Goal: Task Accomplishment & Management: Manage account settings

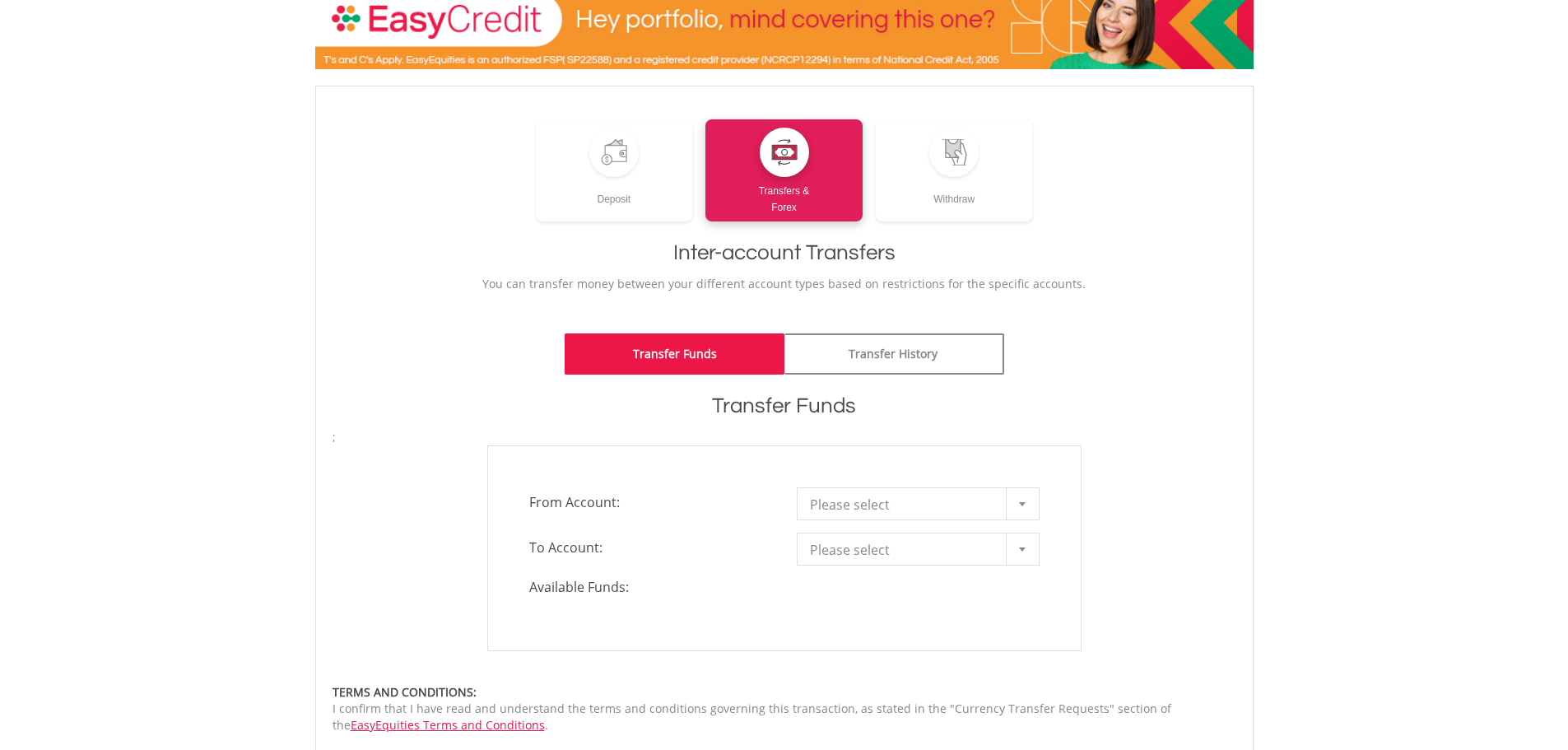
scroll to position [247, 0]
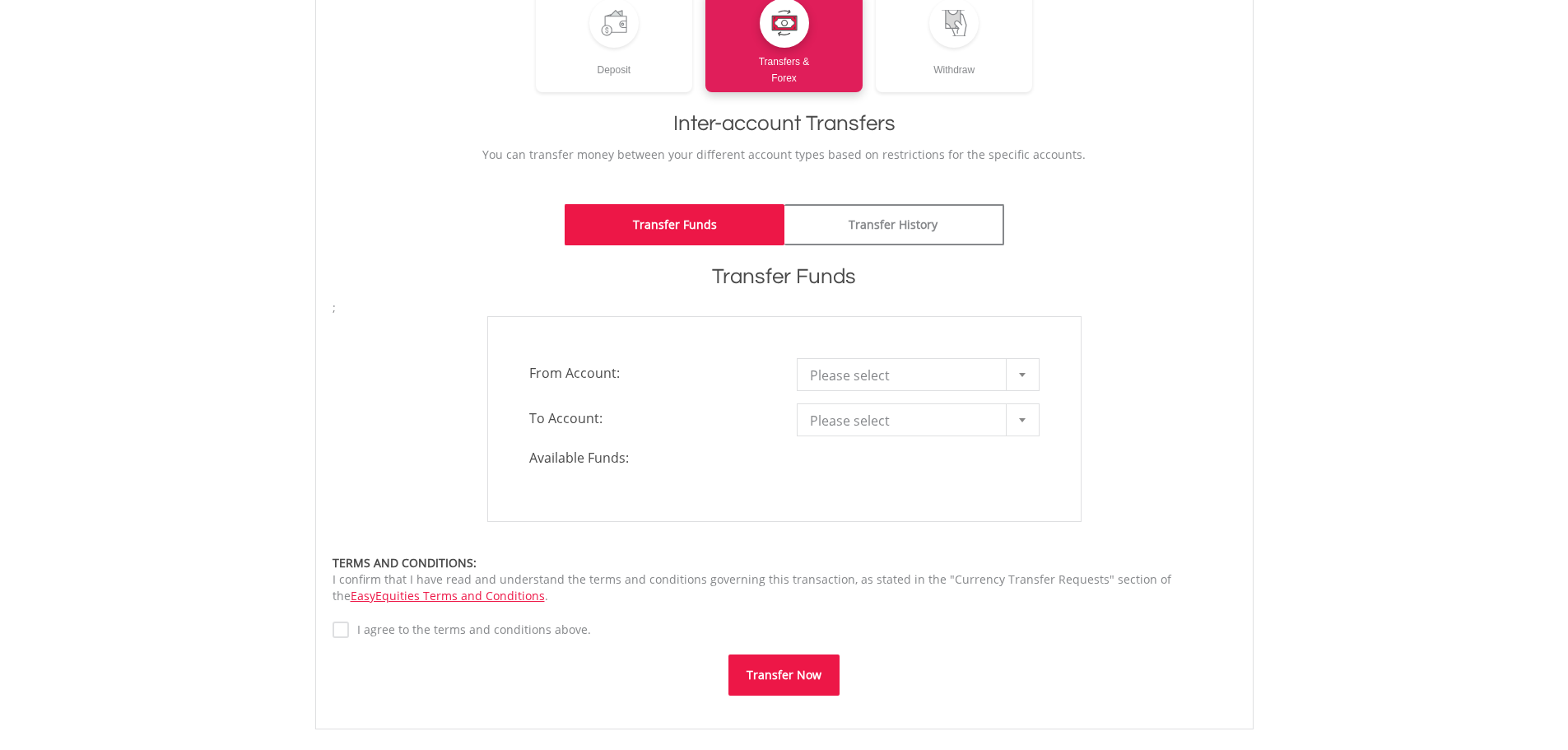
click at [1026, 372] on div at bounding box center [1021, 375] width 33 height 32
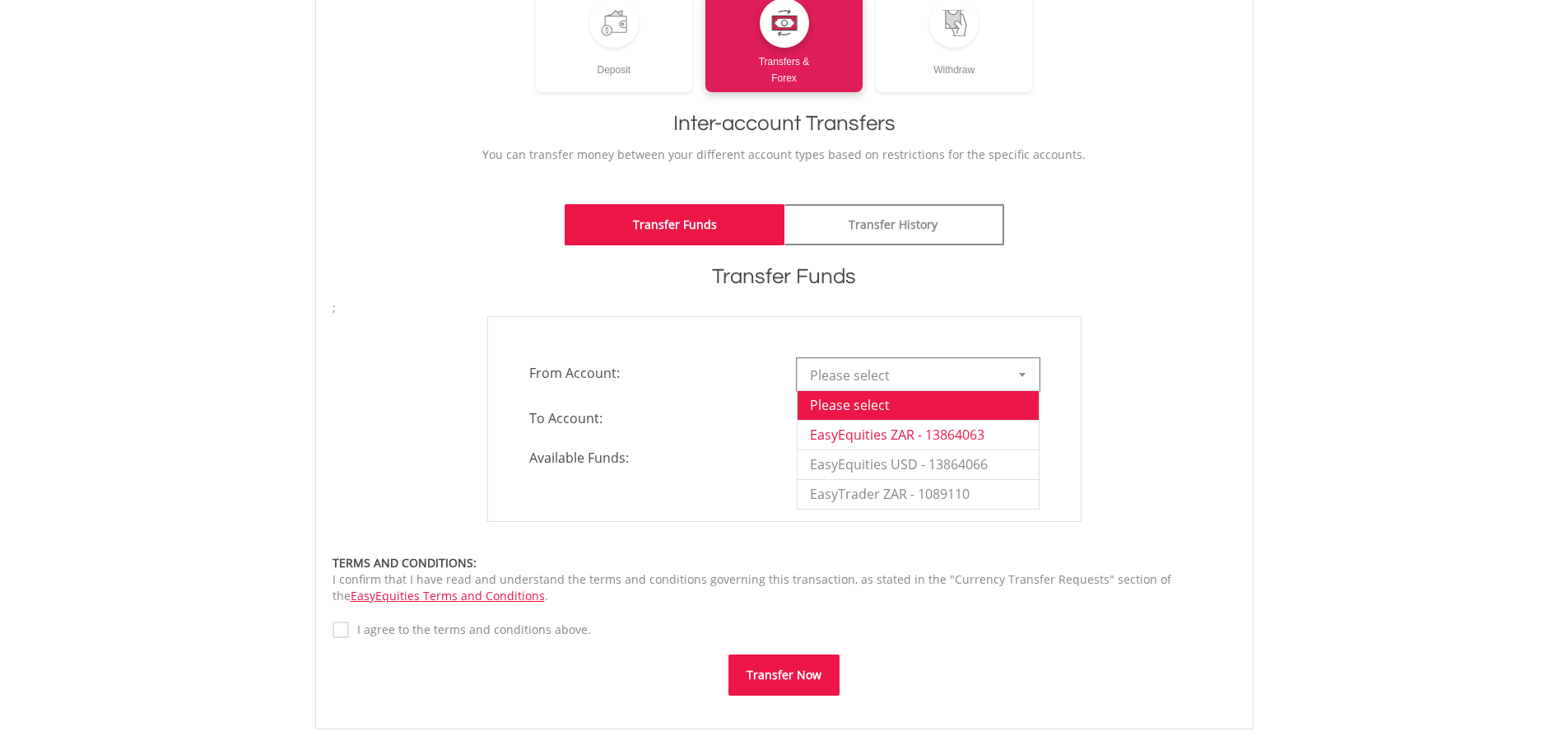
click at [924, 436] on li "EasyEquities ZAR - 13864063" at bounding box center [917, 435] width 241 height 30
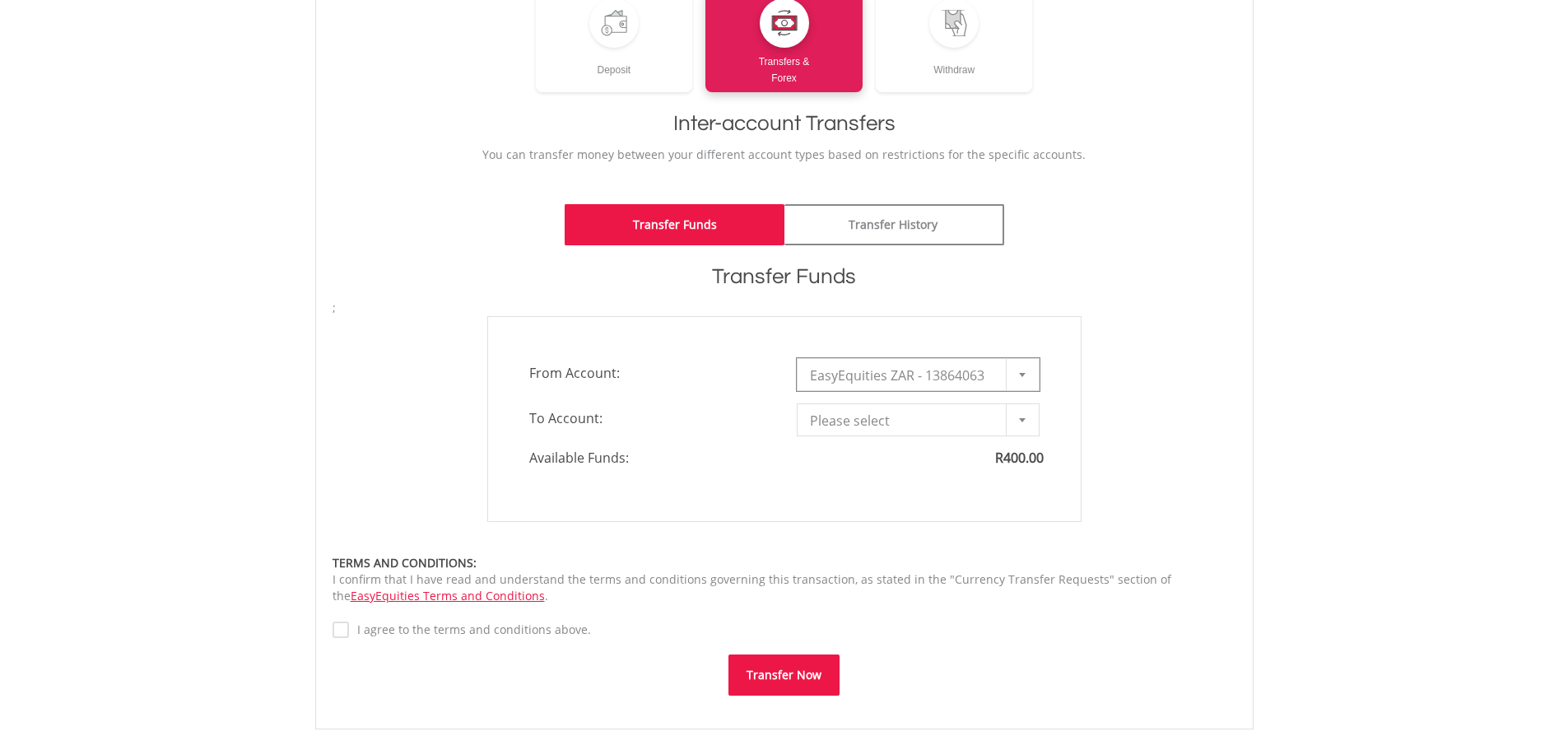
click at [1026, 420] on div at bounding box center [1021, 420] width 33 height 32
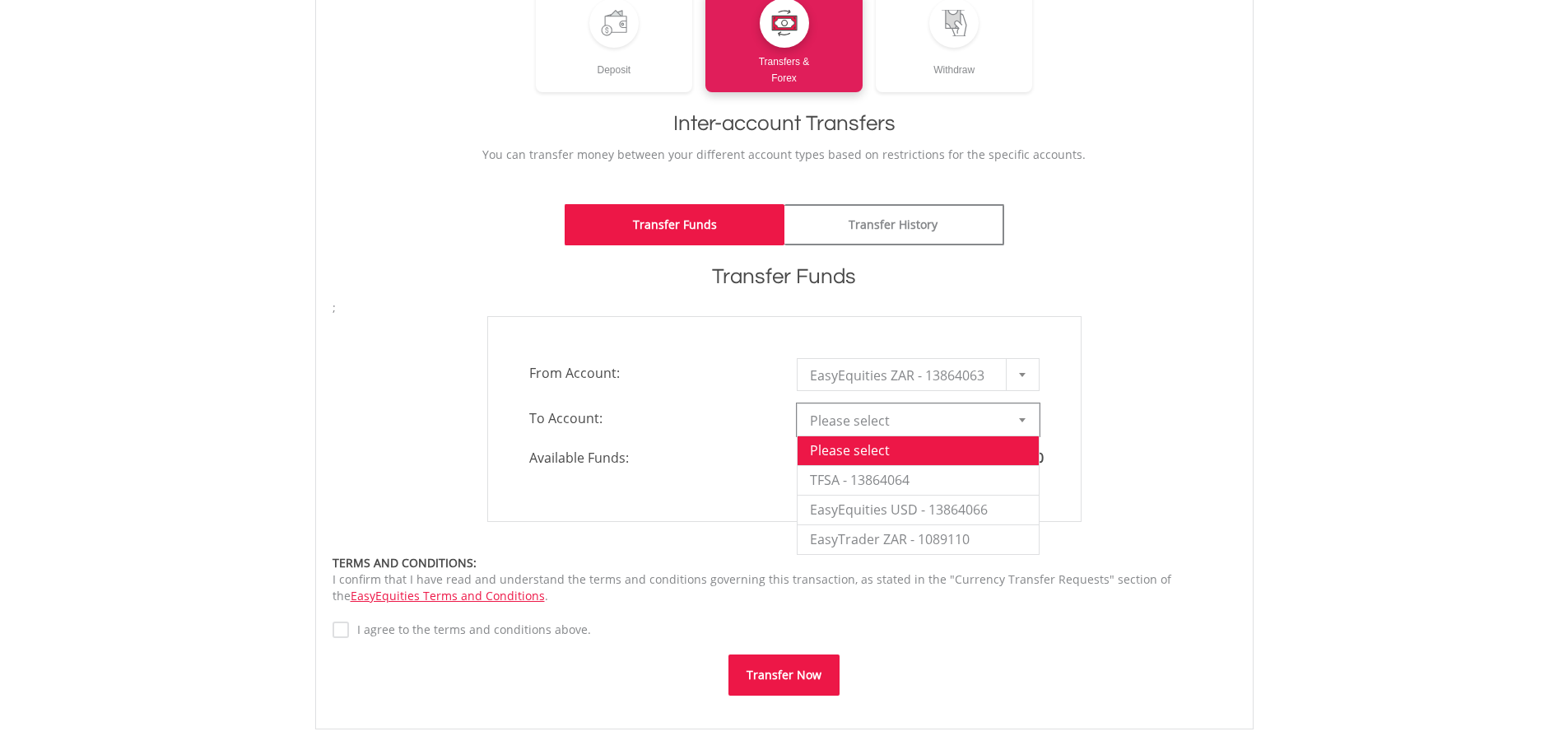
click at [1171, 426] on div "**********" at bounding box center [784, 418] width 929 height 205
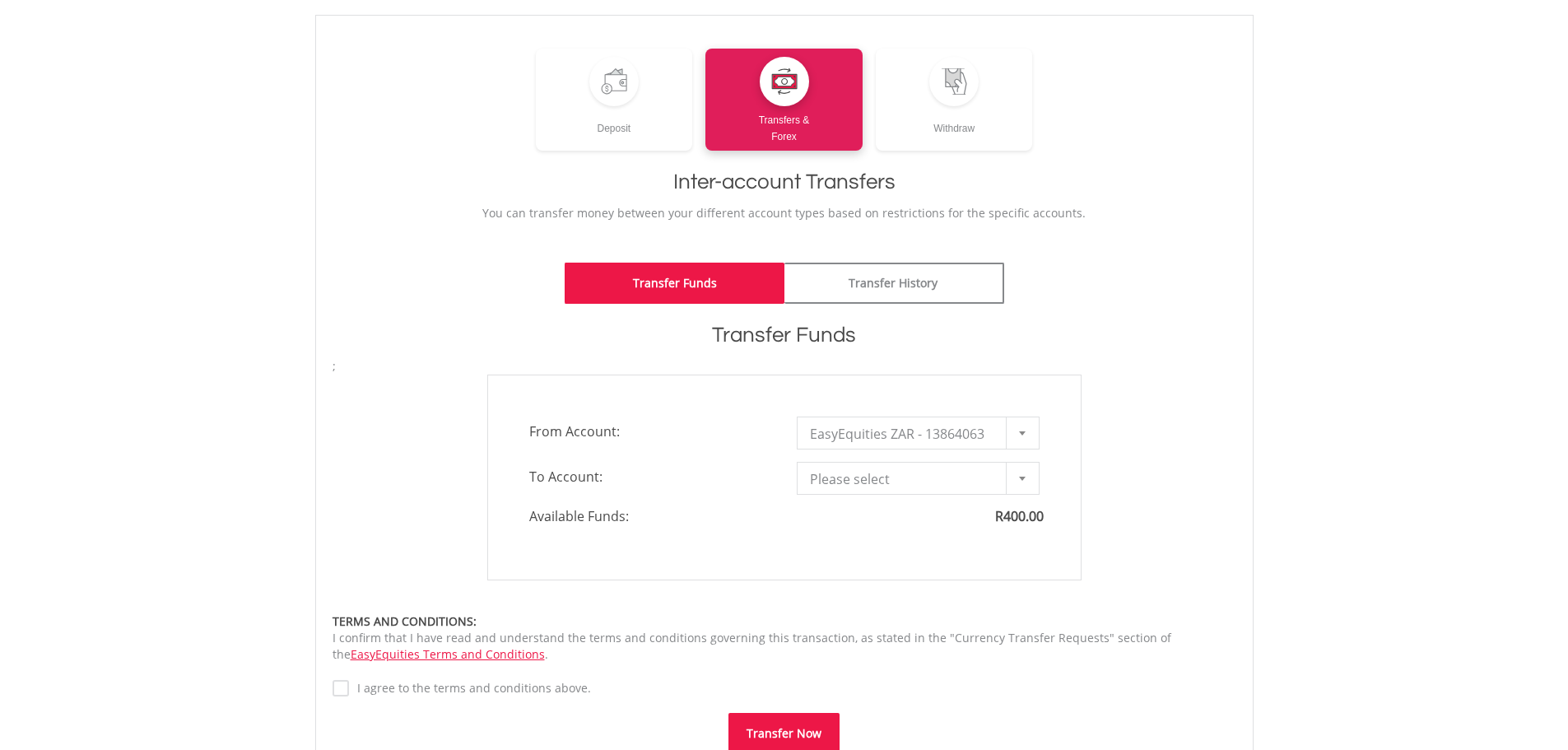
scroll to position [0, 0]
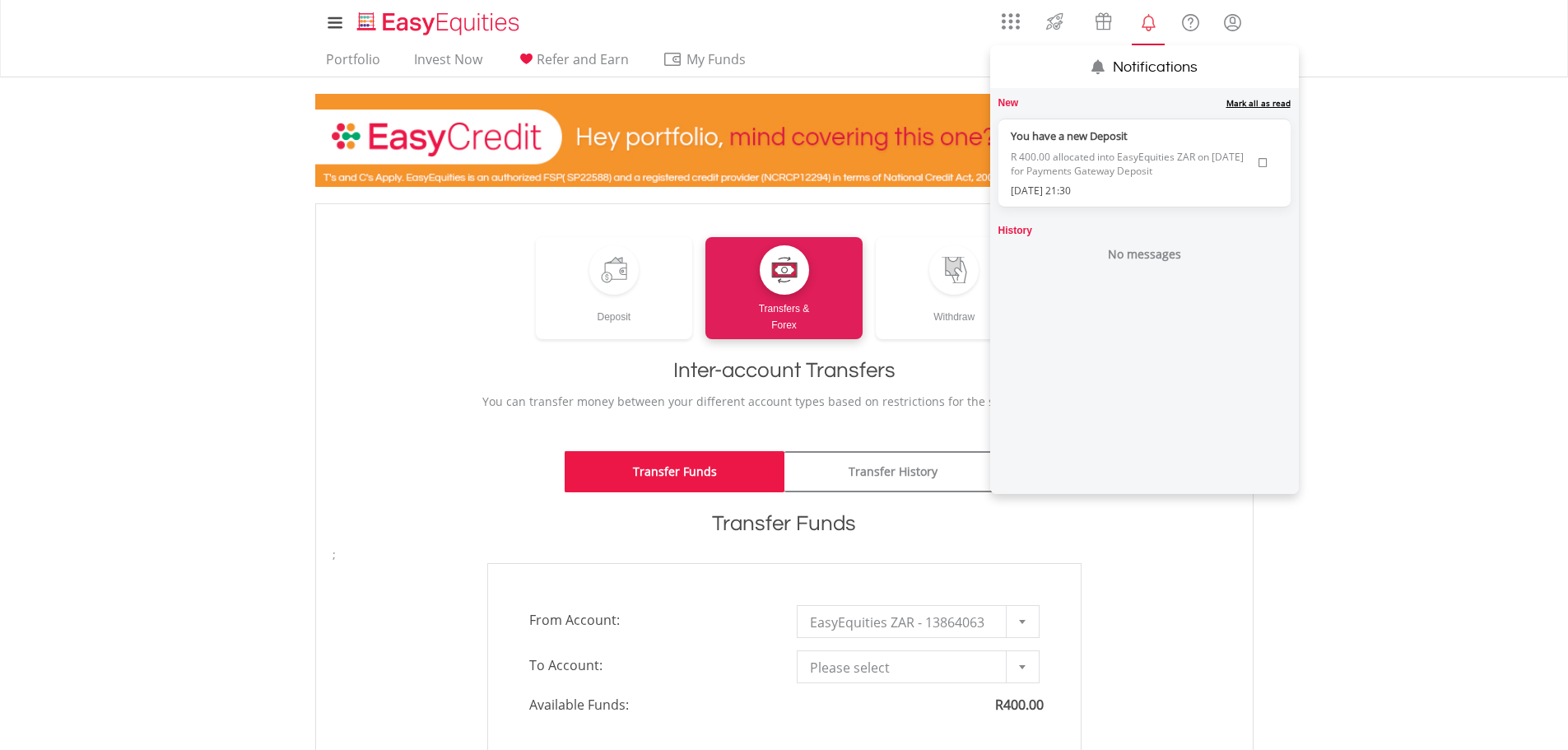
click at [1129, 185] on label "[DATE] 21:30" at bounding box center [1130, 190] width 241 height 14
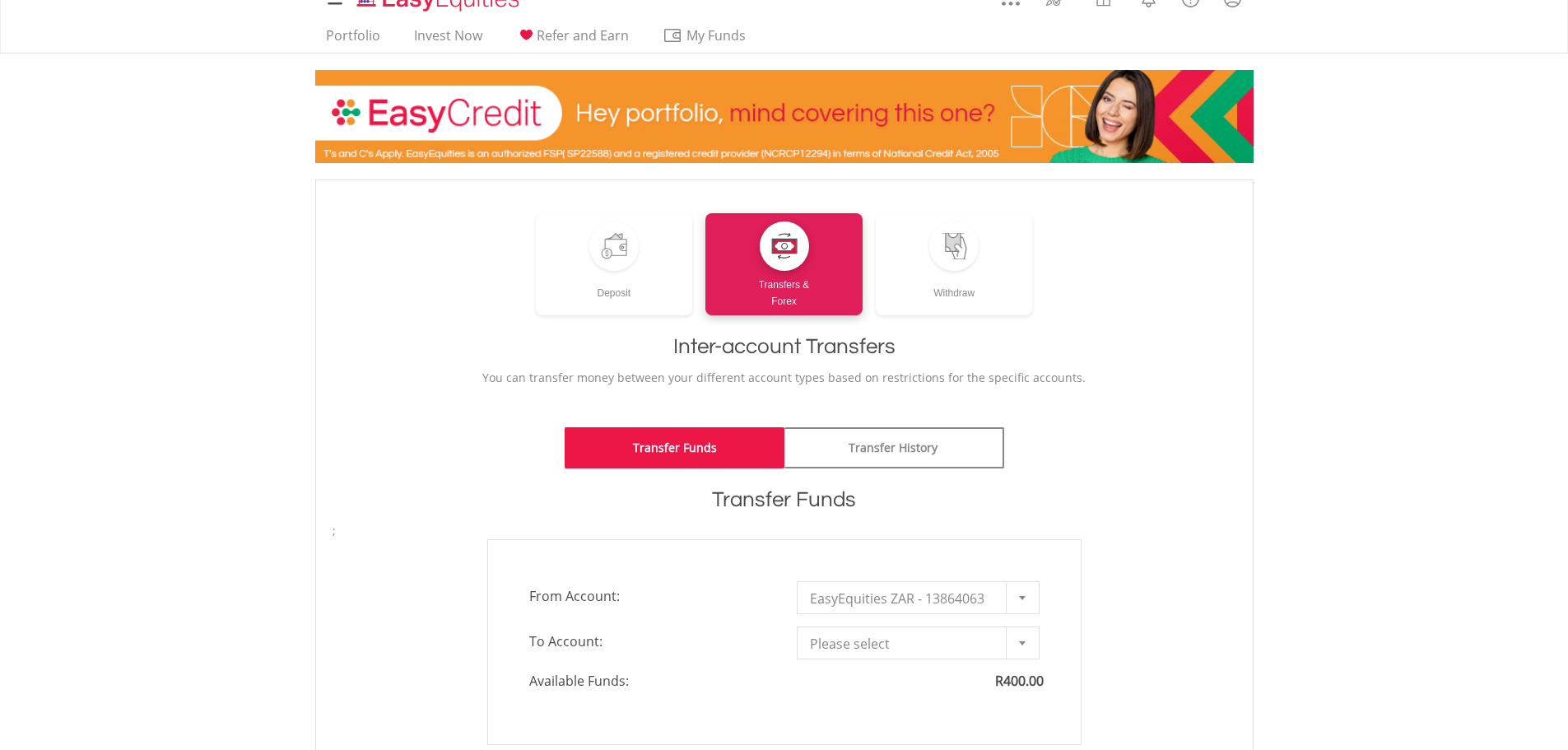
scroll to position [83, 0]
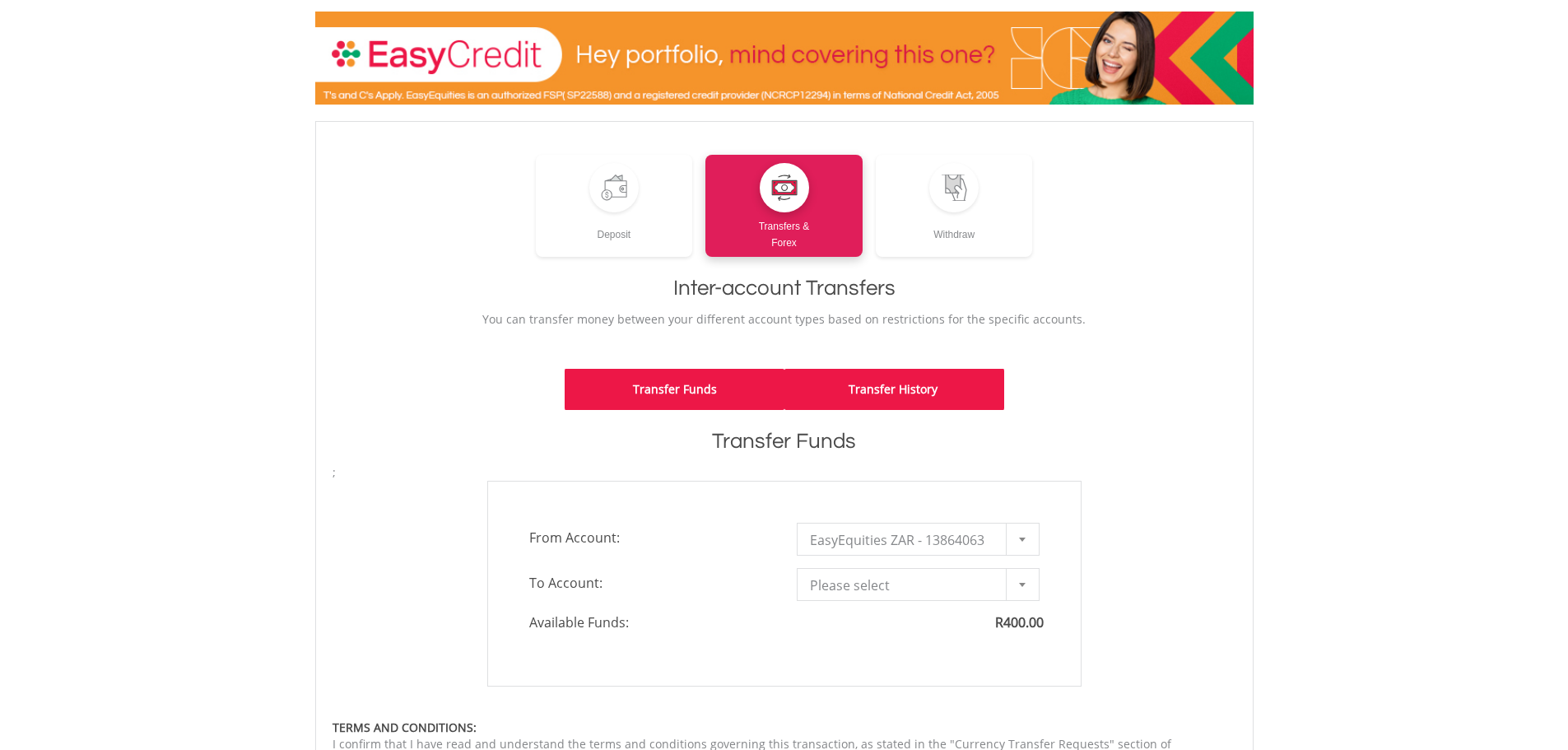
click at [857, 406] on link "Transfer History" at bounding box center [894, 389] width 219 height 41
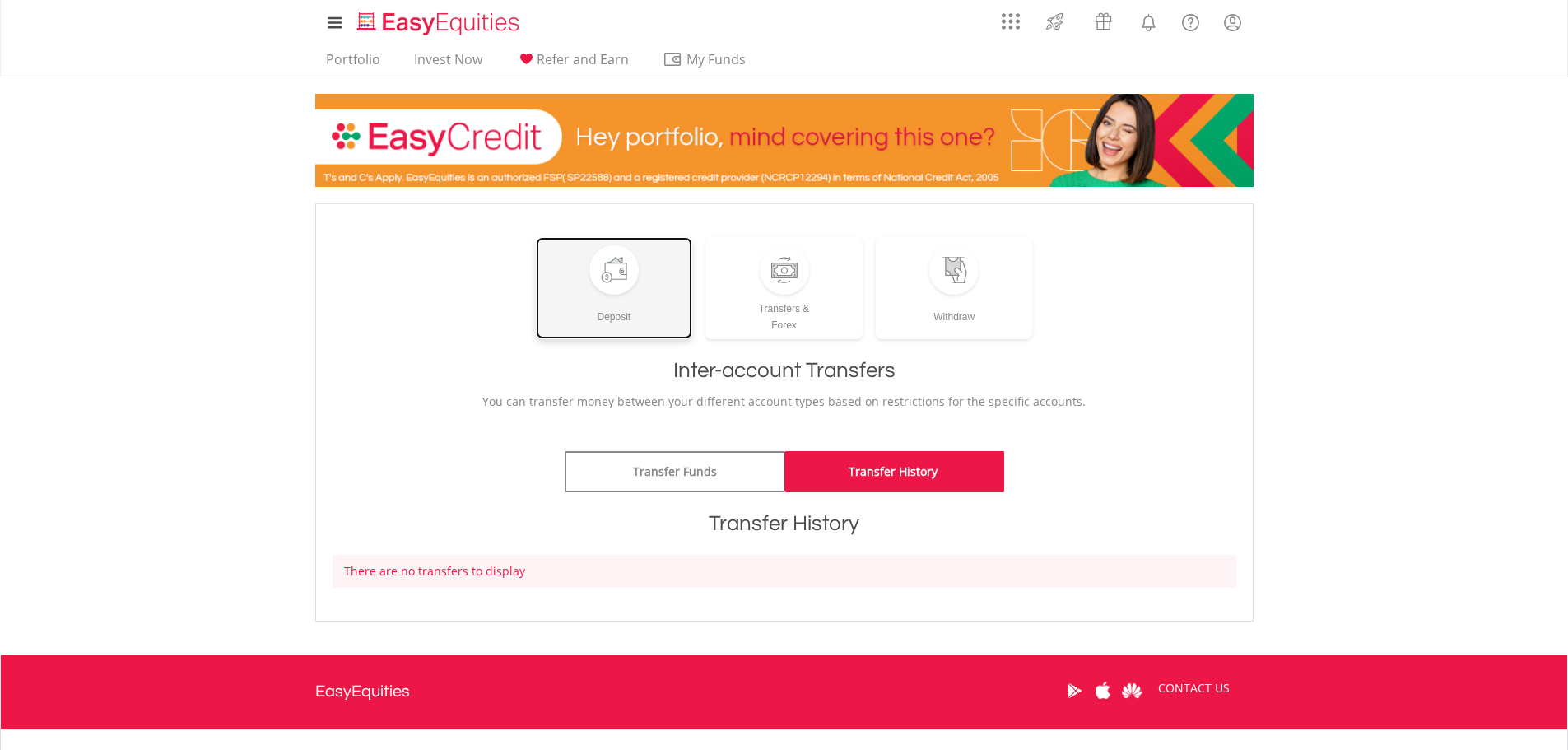
click at [607, 283] on div at bounding box center [613, 270] width 26 height 26
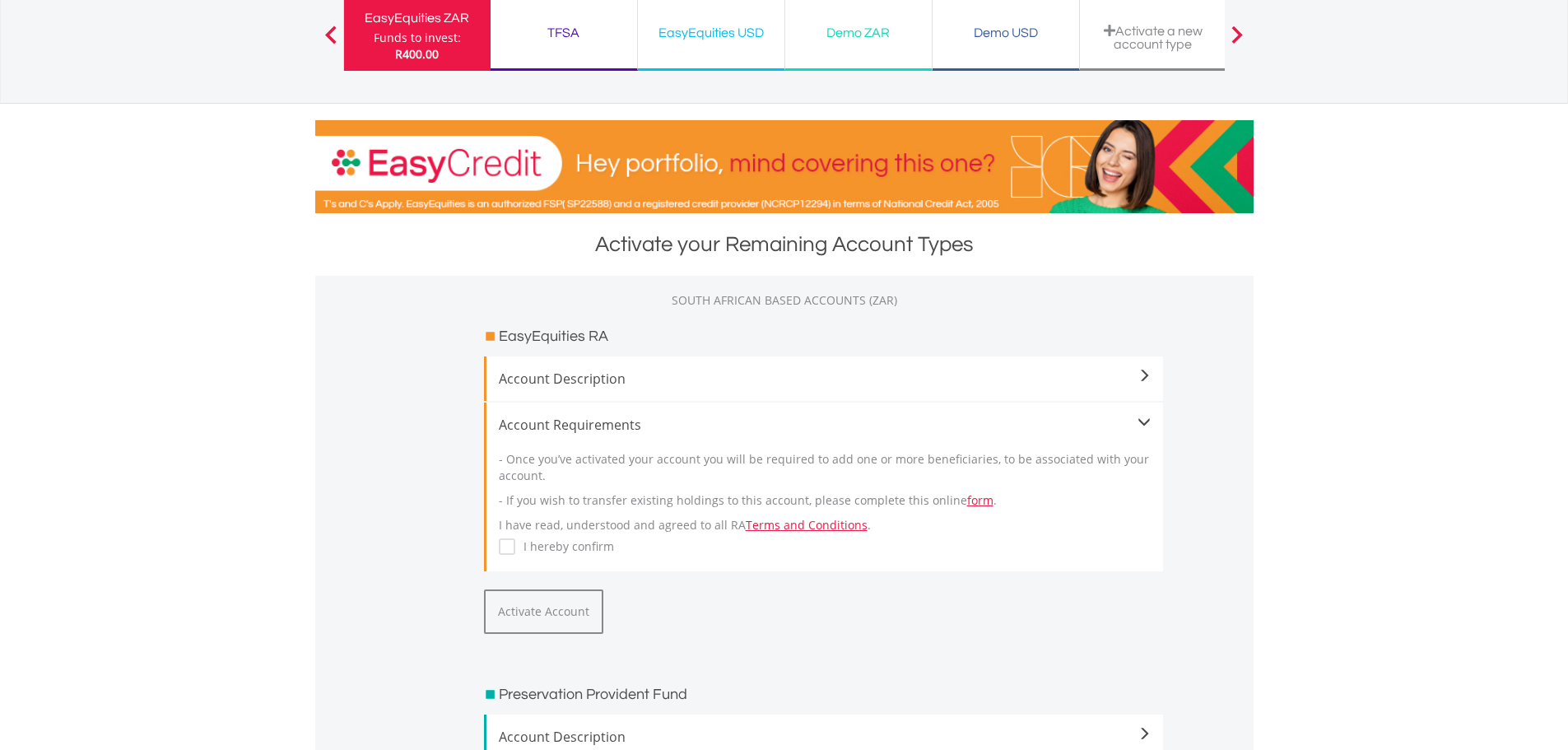
scroll to position [247, 0]
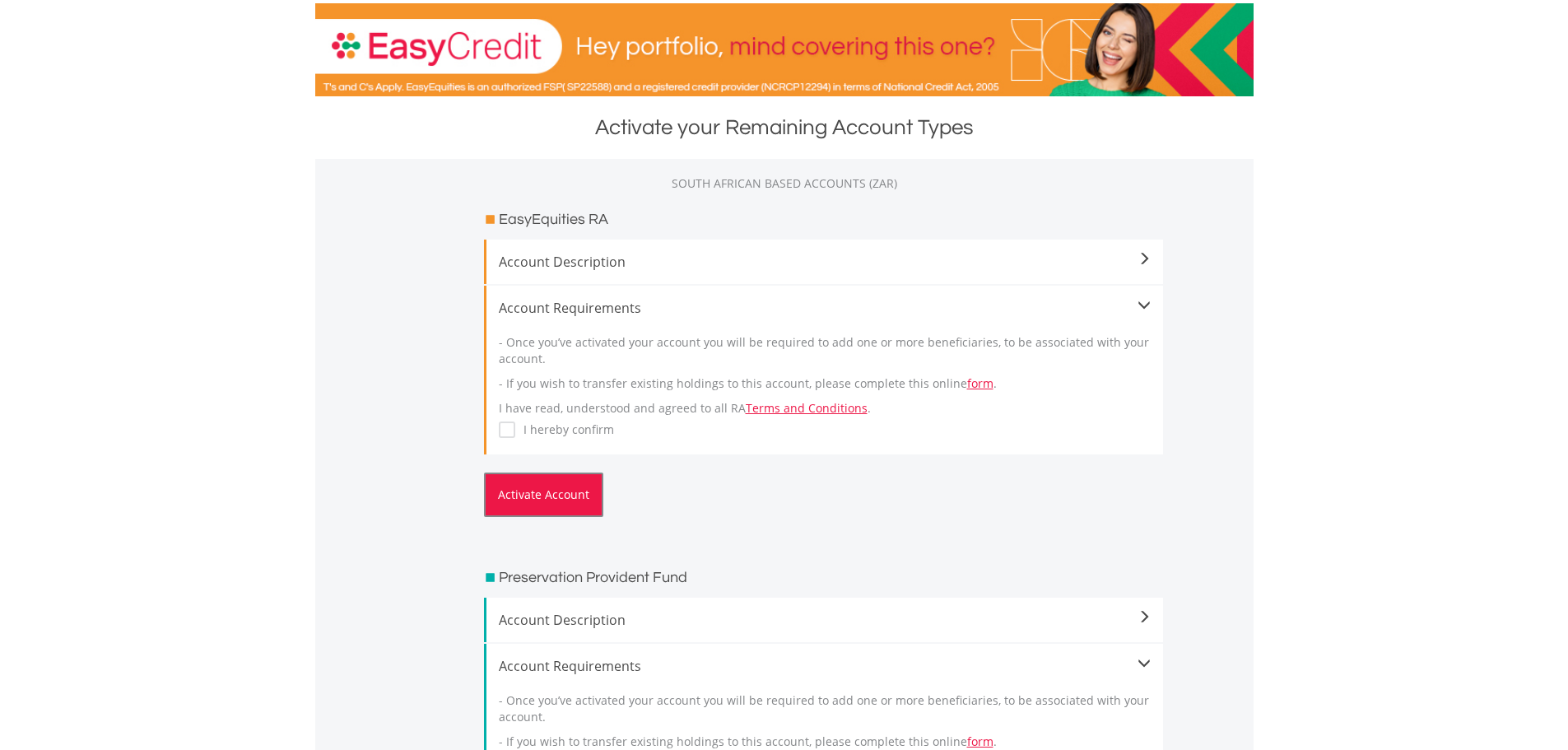
click at [545, 492] on button "Activate Account" at bounding box center [544, 494] width 119 height 45
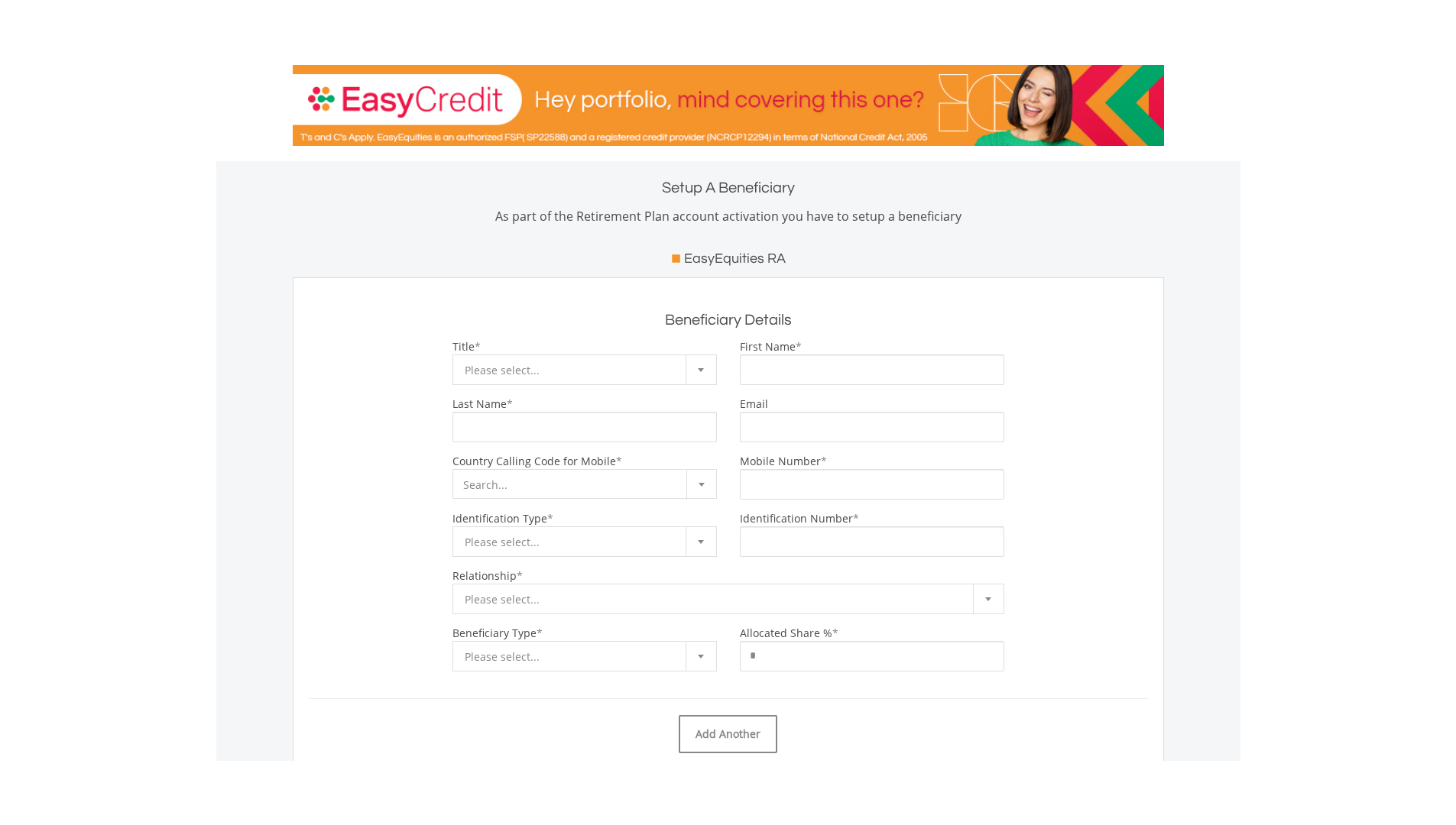
scroll to position [230, 0]
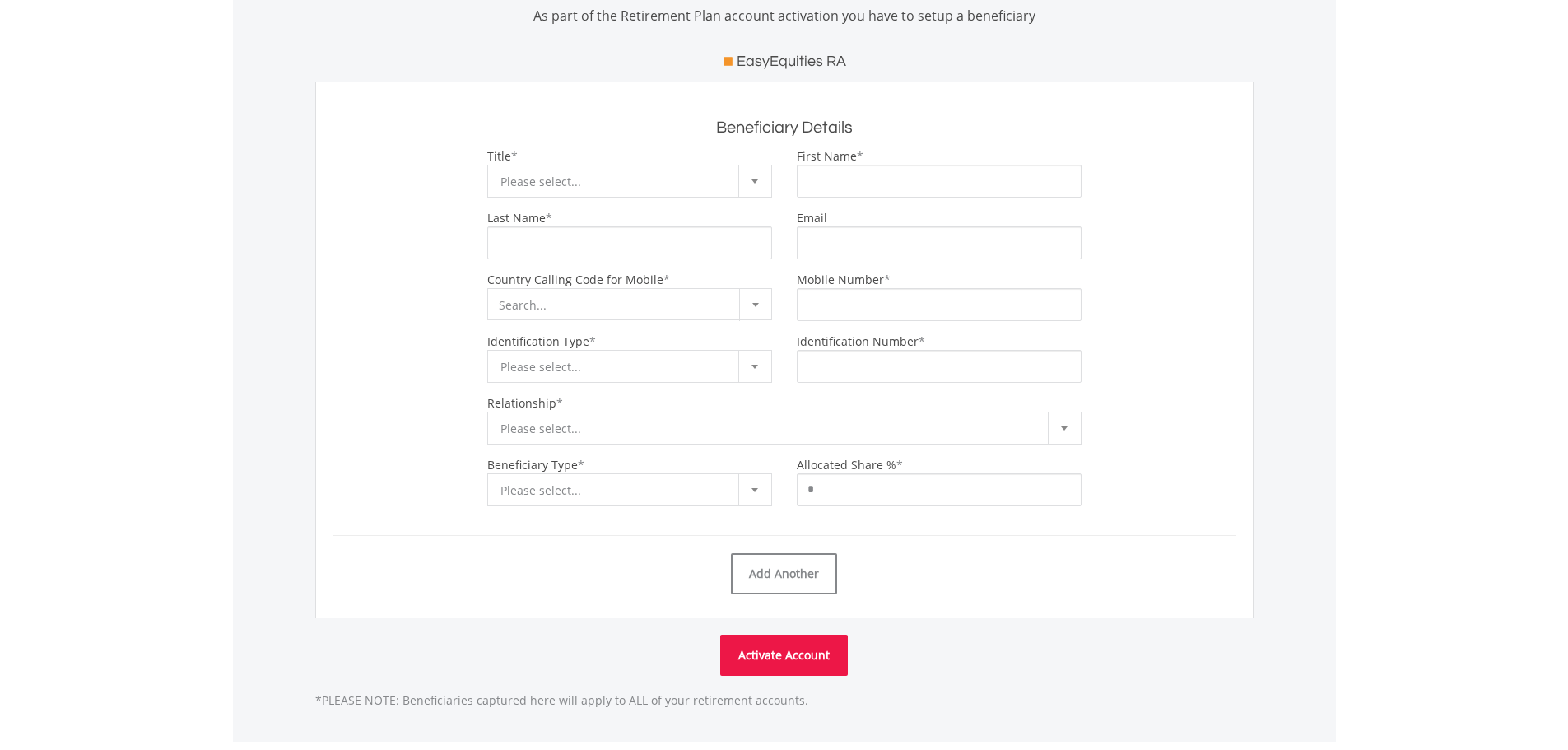
click at [577, 177] on span "Please select..." at bounding box center [616, 181] width 233 height 33
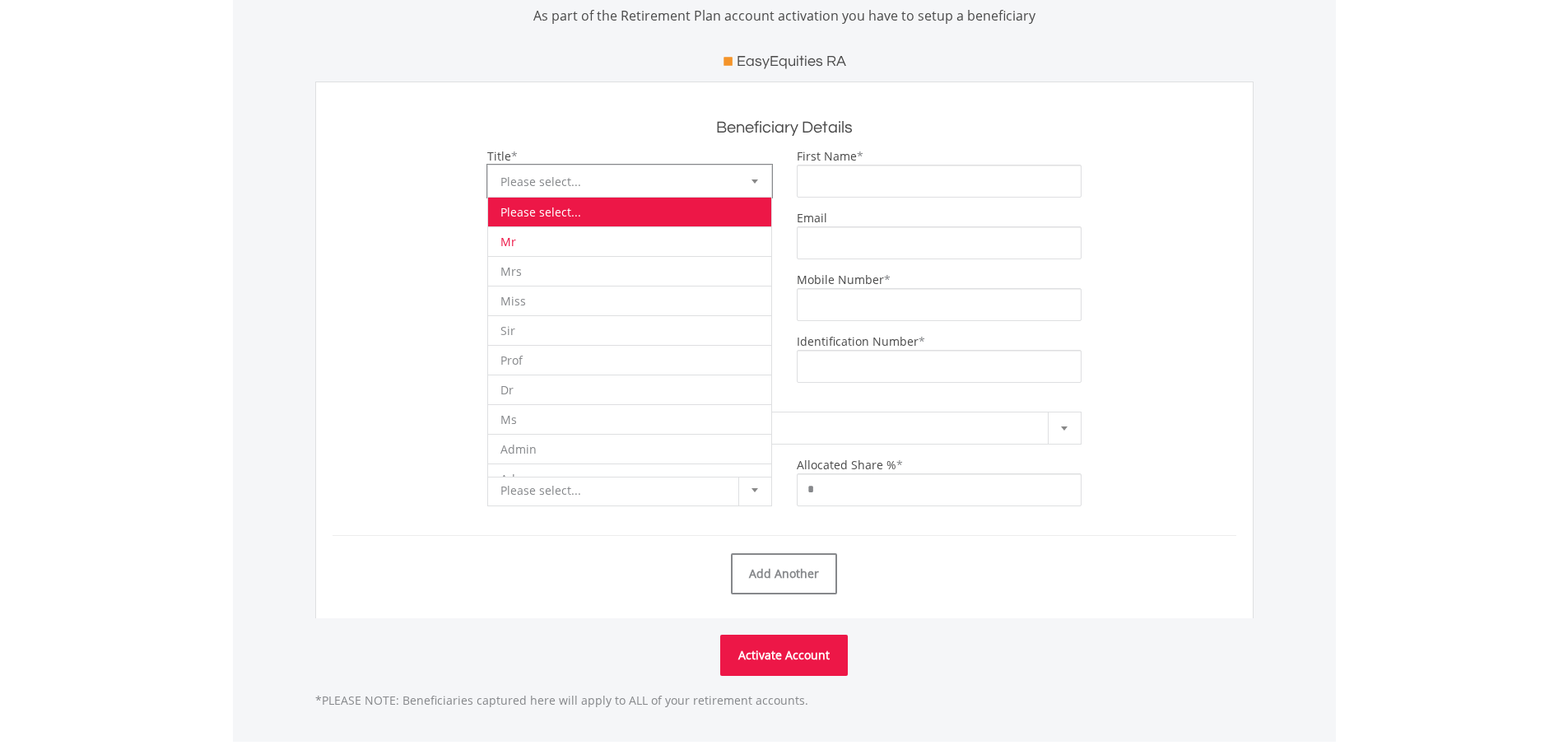
click at [560, 247] on li "Mr" at bounding box center [629, 241] width 283 height 30
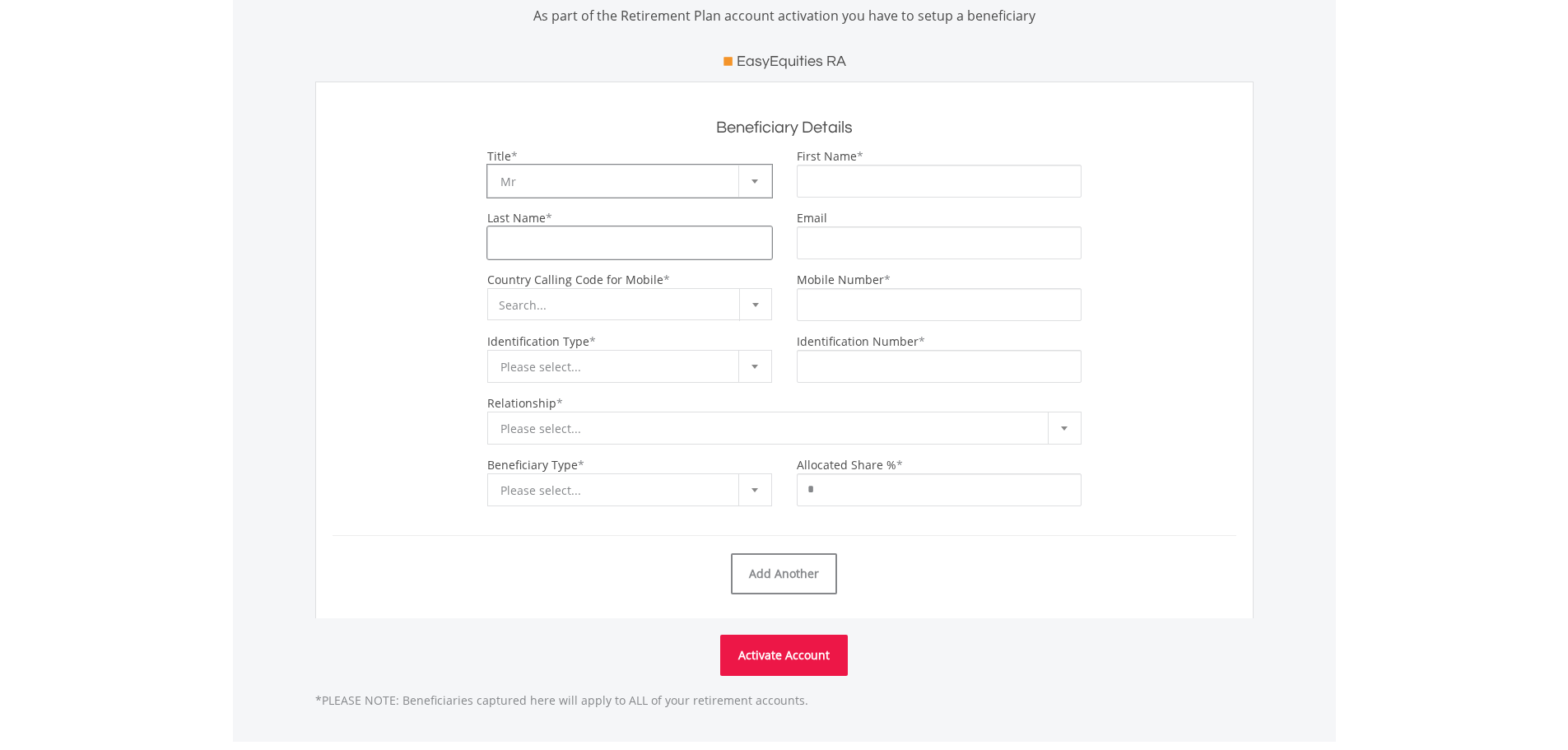
click at [560, 247] on input "Last Name" at bounding box center [629, 242] width 284 height 33
type input "******"
type input "**********"
select select "***"
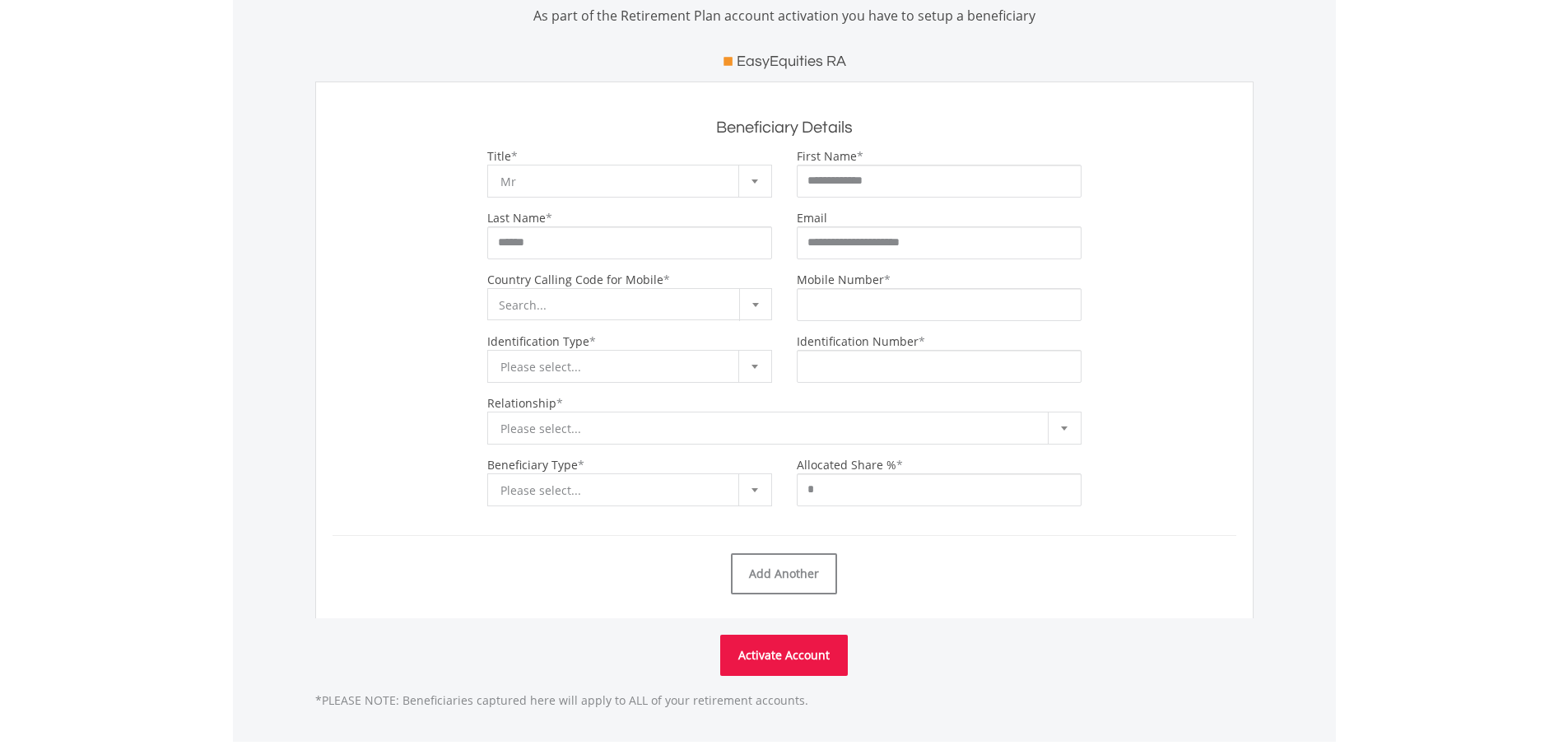
type input "**********"
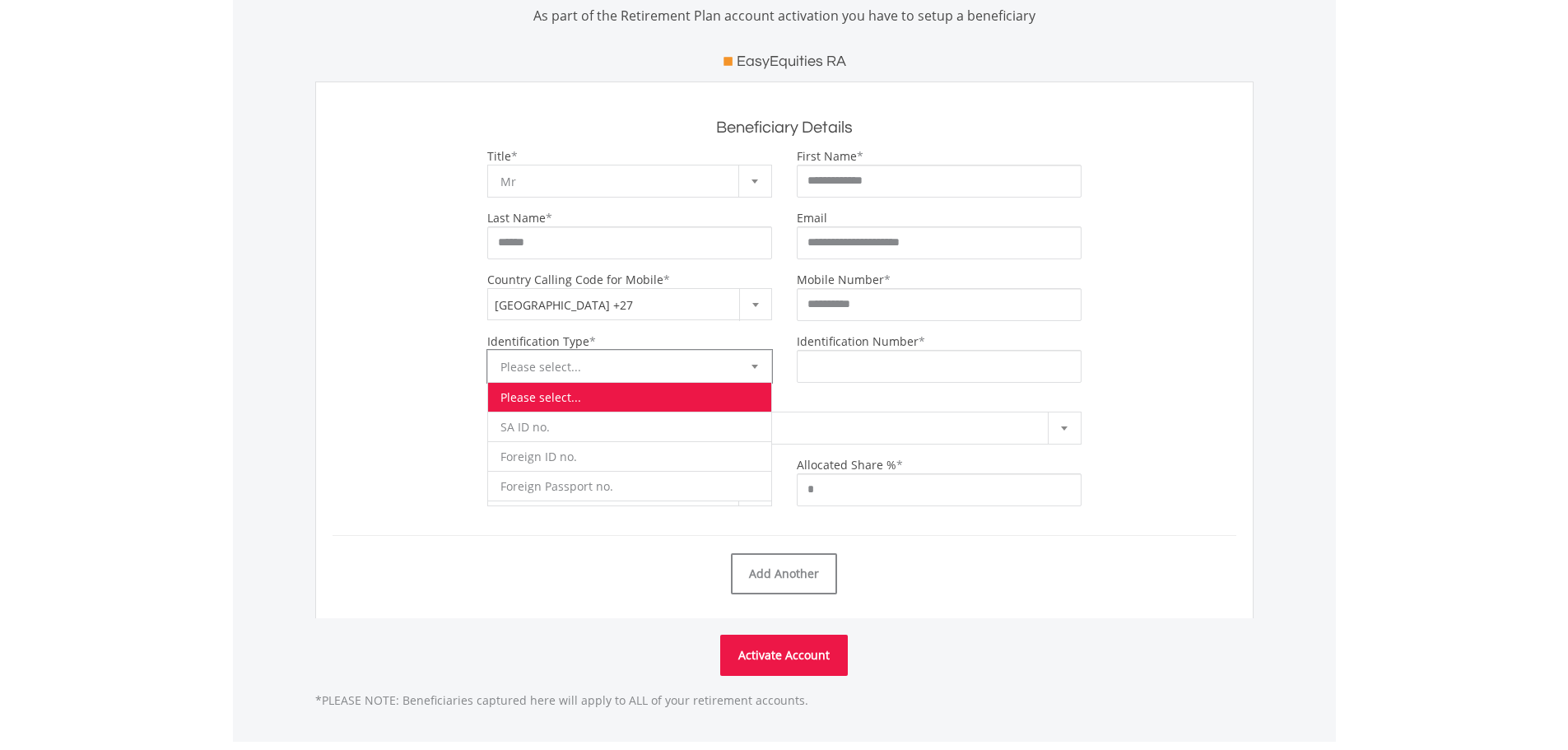
click at [605, 376] on span "Please select..." at bounding box center [616, 366] width 233 height 33
click at [598, 363] on span "Please select..." at bounding box center [616, 366] width 233 height 33
click at [600, 363] on span "Please select..." at bounding box center [616, 366] width 233 height 33
click at [600, 363] on span "Please select..." at bounding box center [616, 366] width 233 height 33
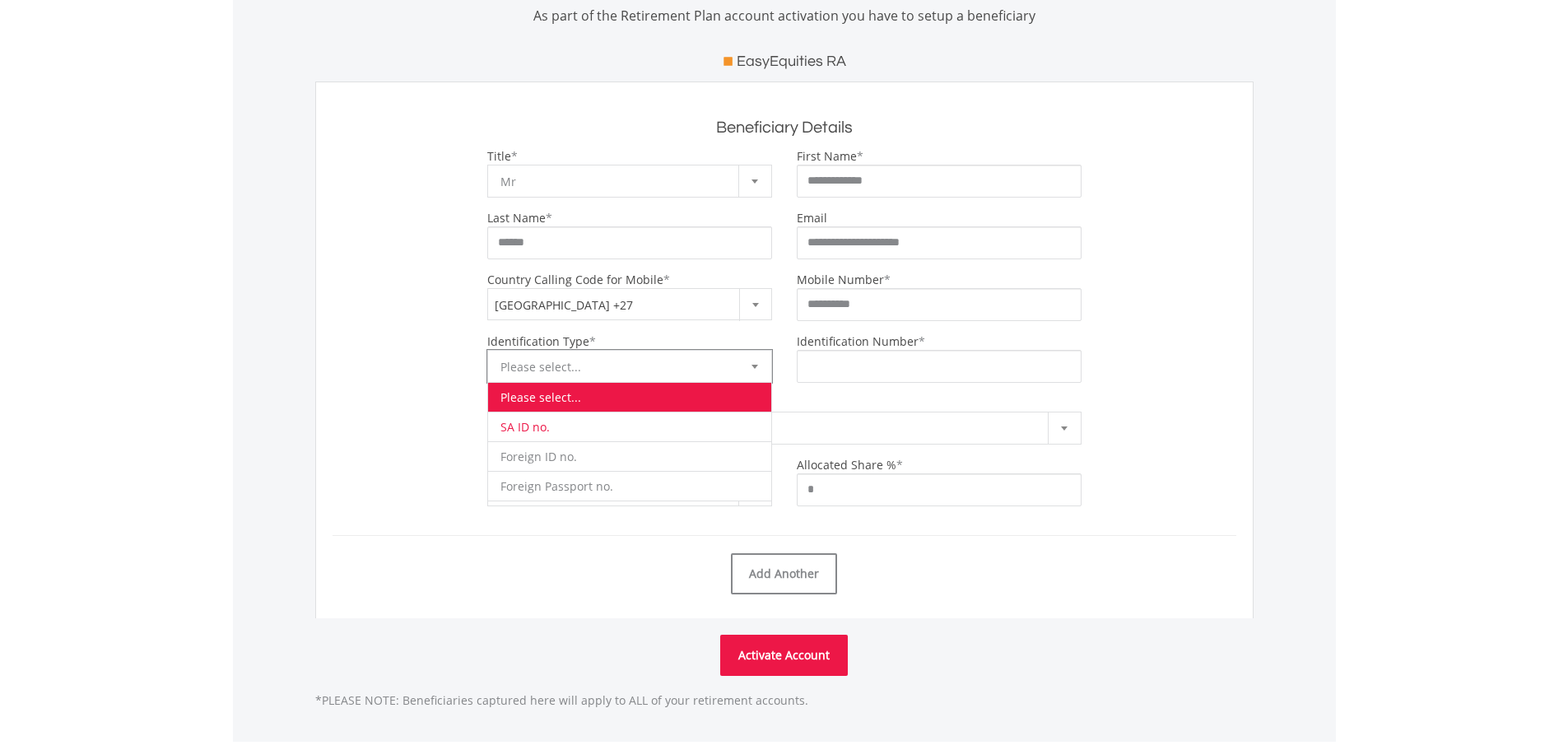
click at [612, 429] on li "SA ID no." at bounding box center [629, 427] width 283 height 30
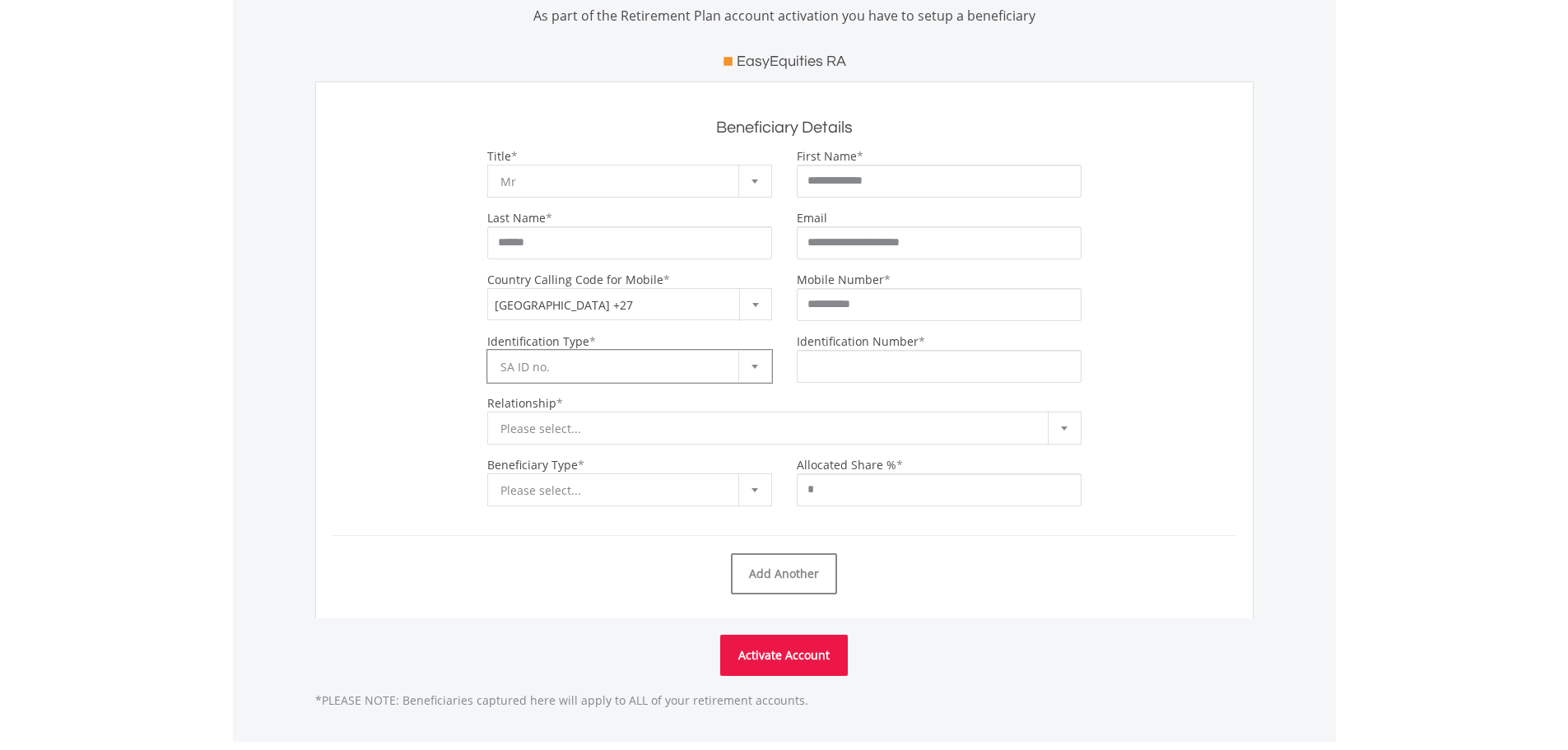
click at [575, 429] on span "Please select..." at bounding box center [771, 428] width 543 height 33
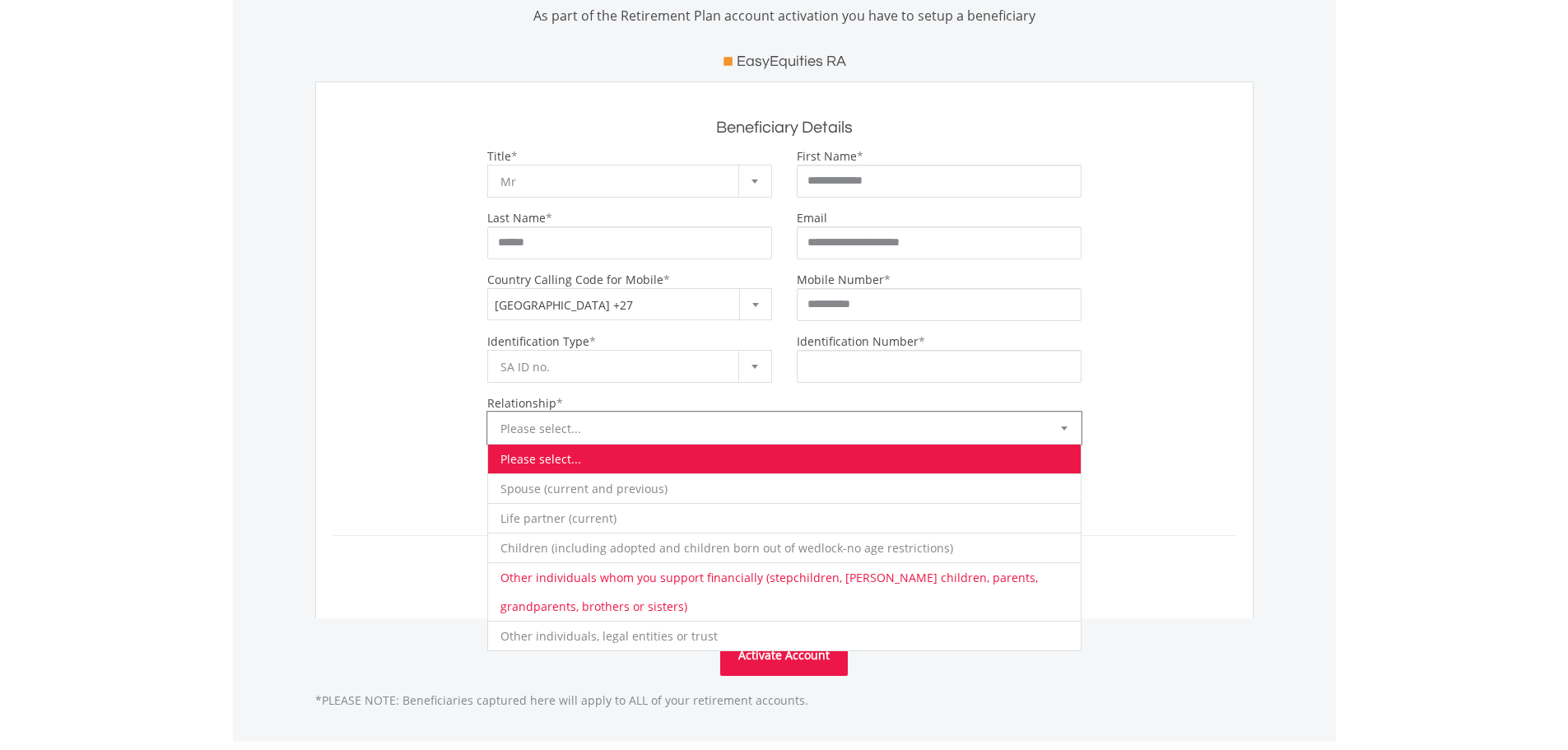
click at [588, 592] on li "Other individuals whom you support financially (stepchildren, foster children, …" at bounding box center [784, 591] width 592 height 59
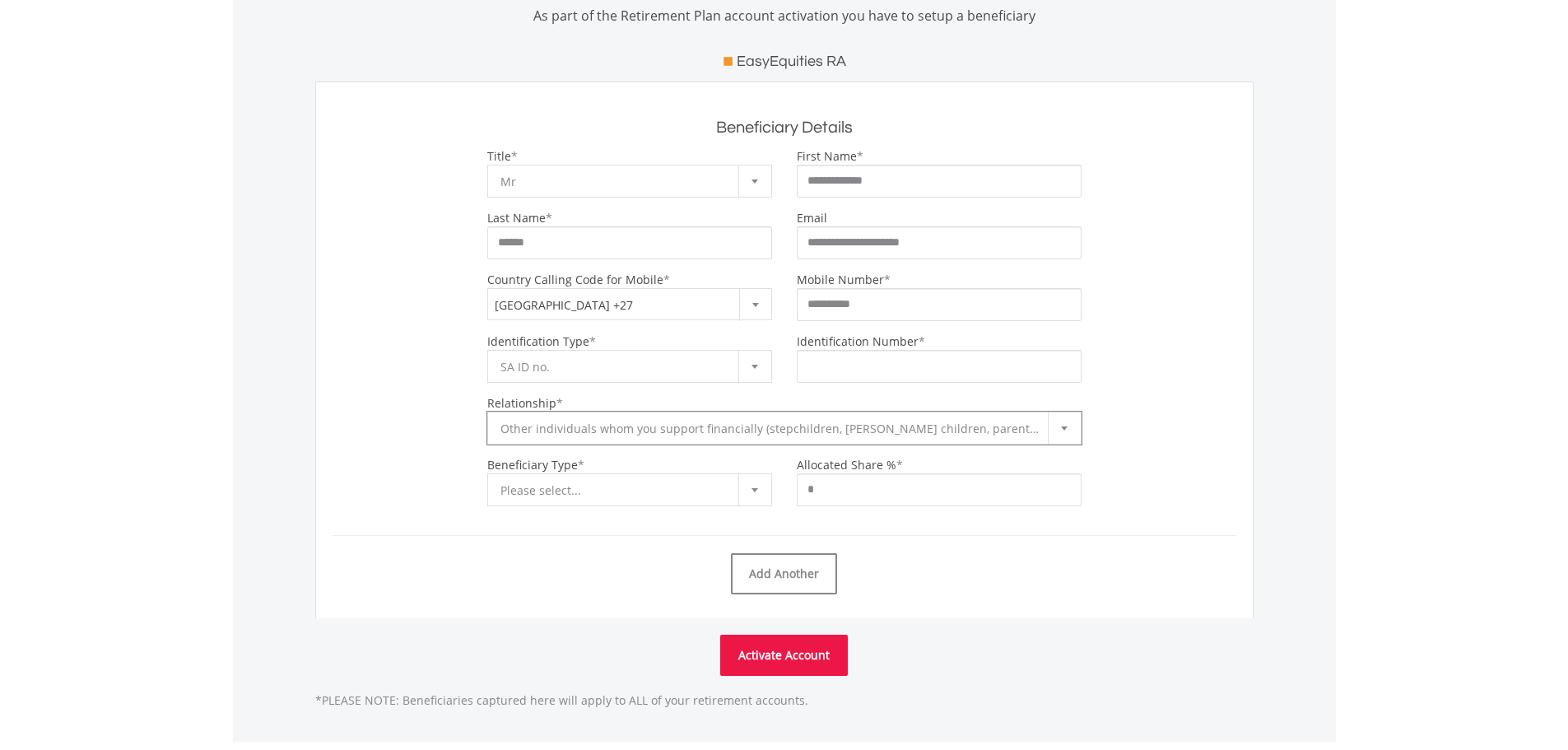
click at [573, 485] on span "Please select..." at bounding box center [616, 490] width 233 height 33
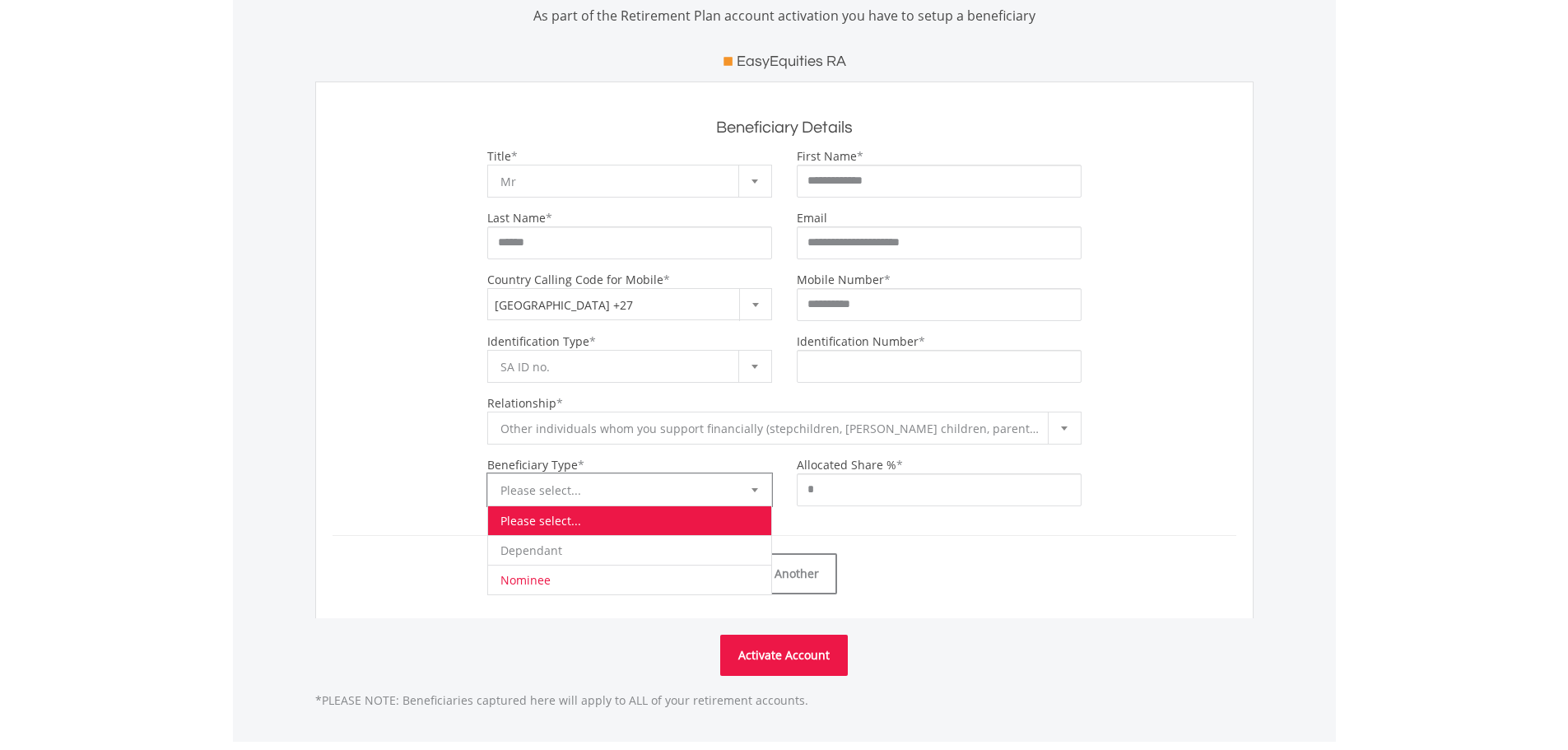
click at [583, 585] on li "Nominee" at bounding box center [629, 579] width 283 height 30
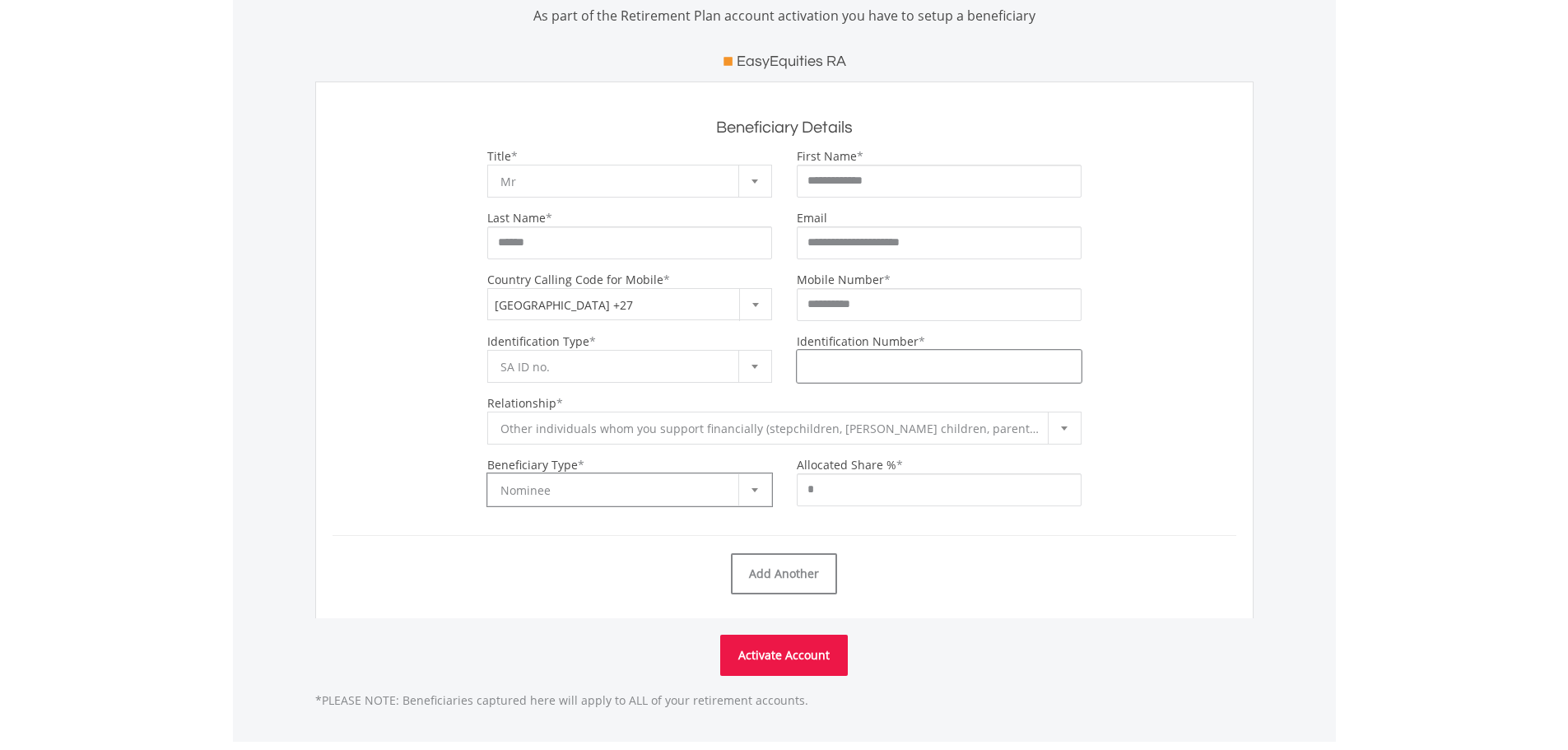
drag, startPoint x: 850, startPoint y: 362, endPoint x: 815, endPoint y: 369, distance: 35.7
click at [835, 368] on input "Identification Number" at bounding box center [939, 365] width 284 height 33
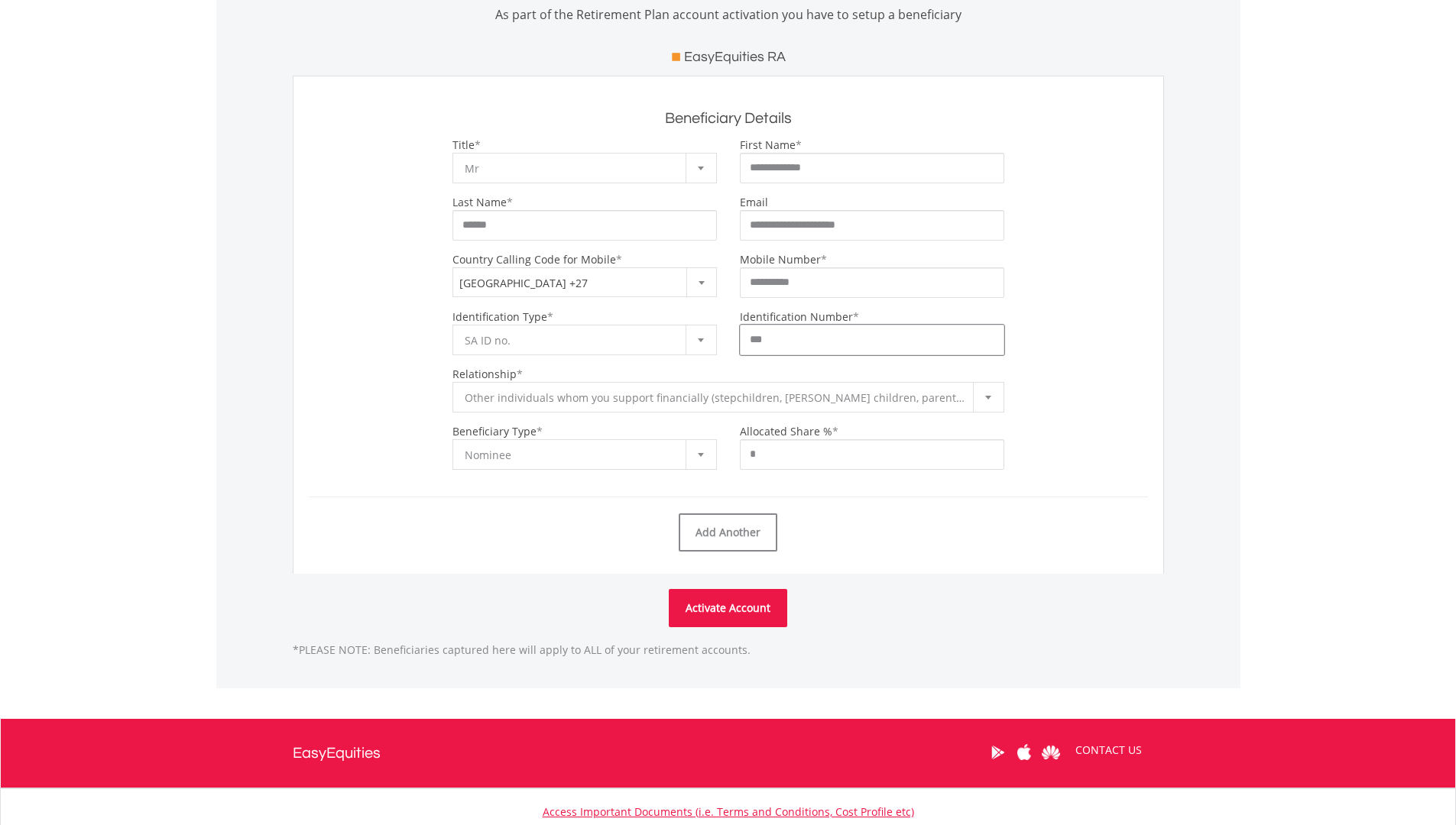
drag, startPoint x: 803, startPoint y: 347, endPoint x: 693, endPoint y: 339, distance: 110.3
click at [693, 339] on div "**********" at bounding box center [728, 332] width 862 height 46
type input "**********"
click at [726, 612] on button "Activate Account" at bounding box center [728, 608] width 118 height 38
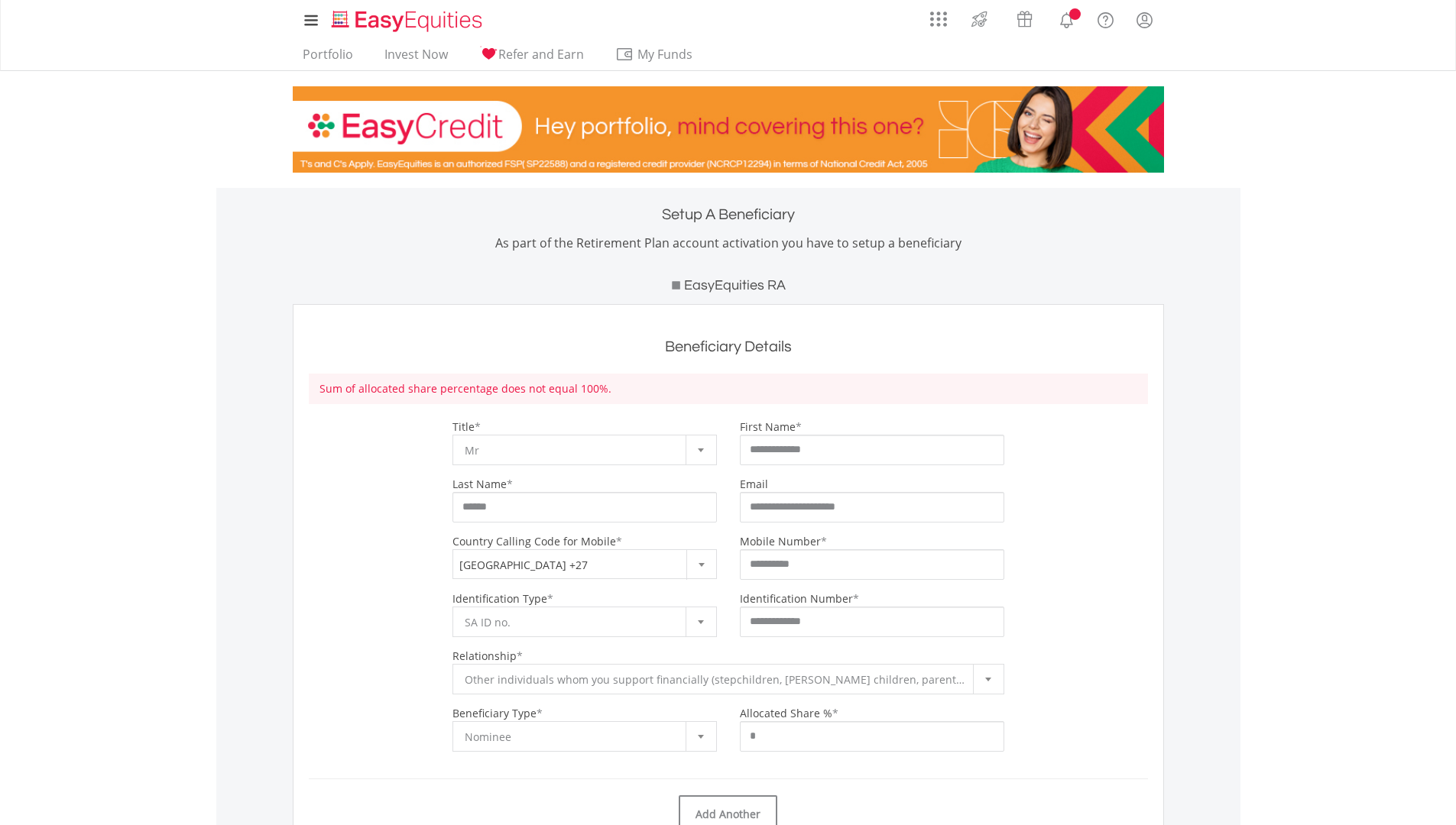
scroll to position [230, 0]
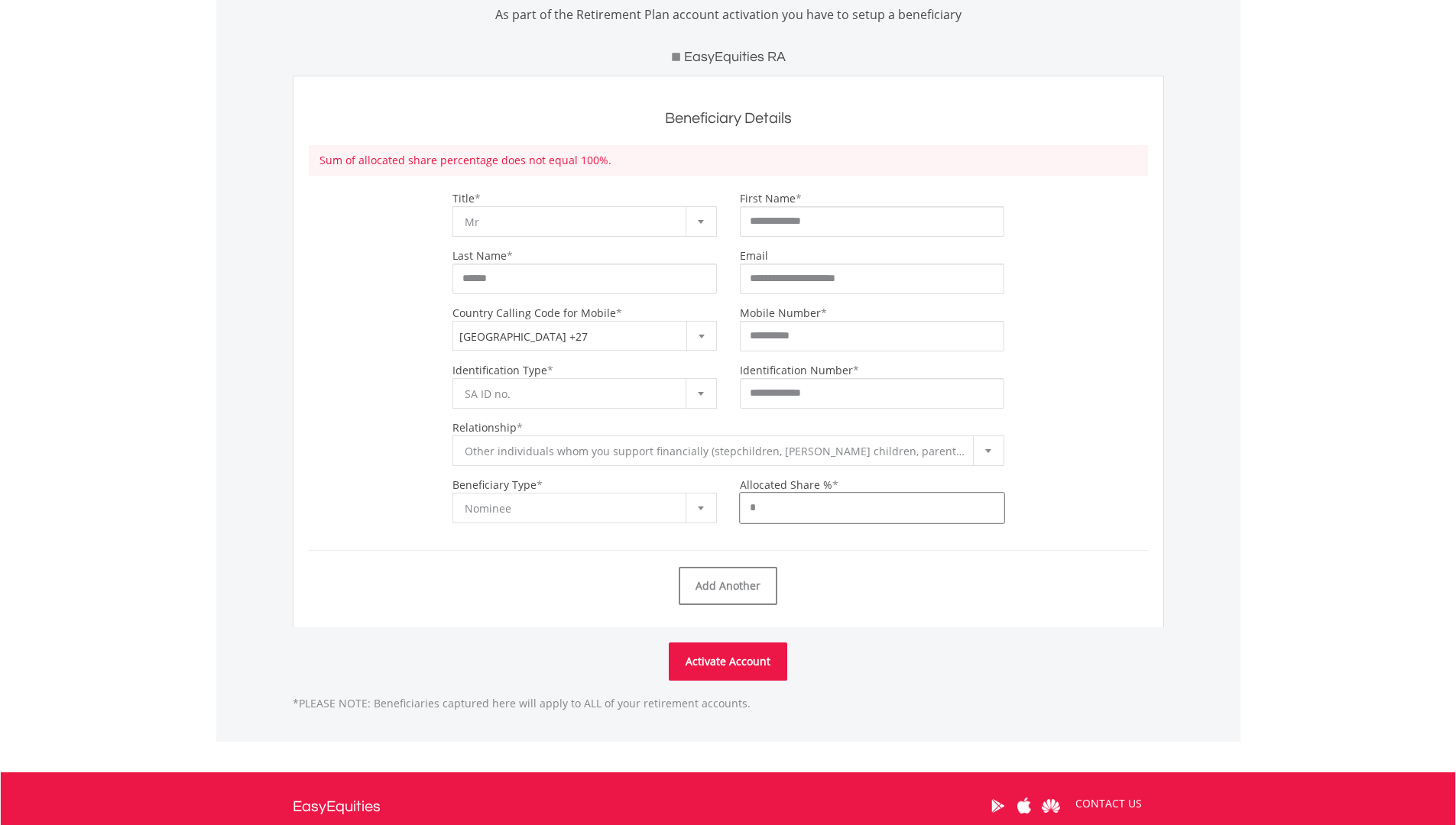
click at [771, 503] on input "*" at bounding box center [872, 507] width 264 height 30
type input "*"
type input "***"
click at [738, 655] on button "Activate Account" at bounding box center [728, 662] width 118 height 38
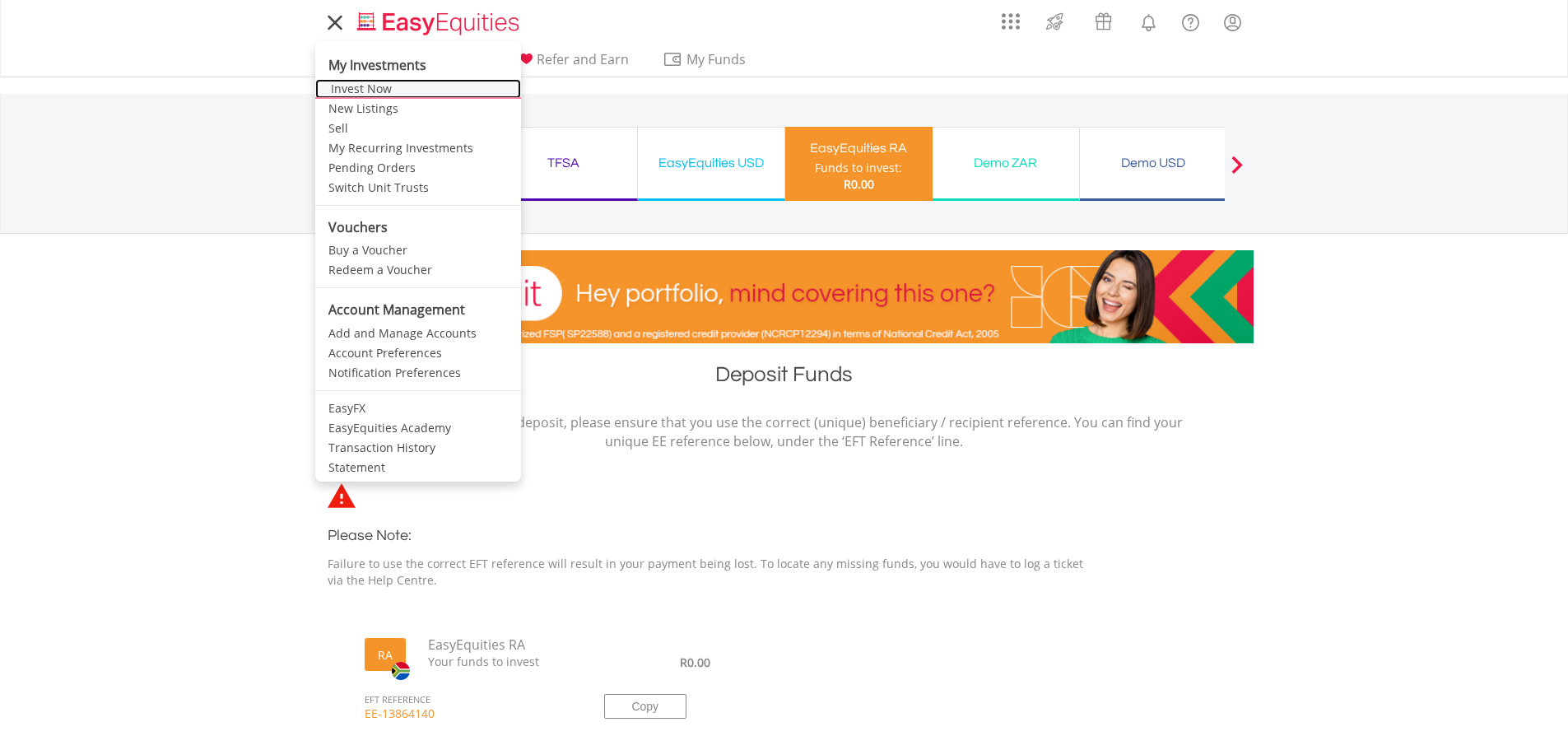
click at [344, 88] on link "Invest Now" at bounding box center [417, 88] width 205 height 20
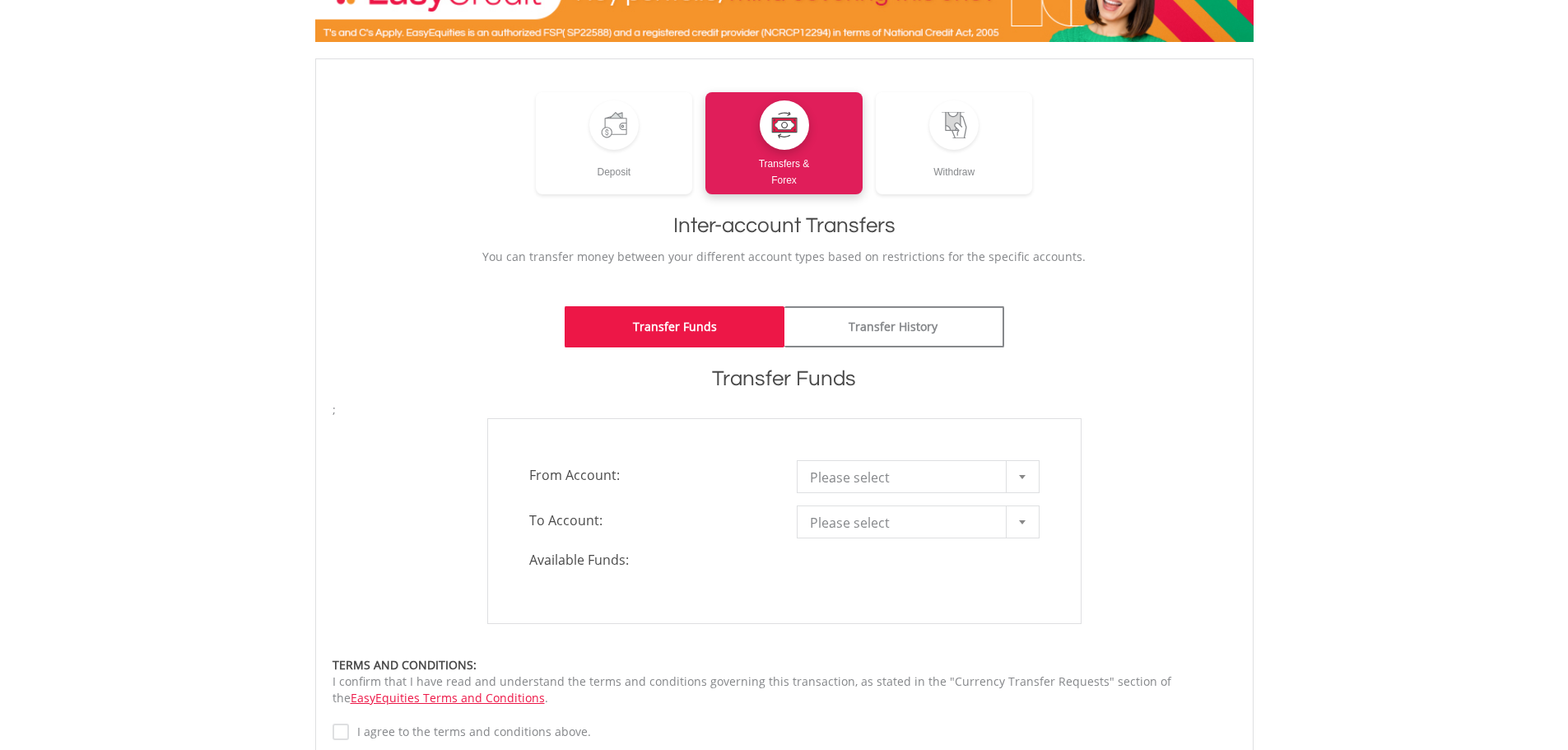
scroll to position [164, 0]
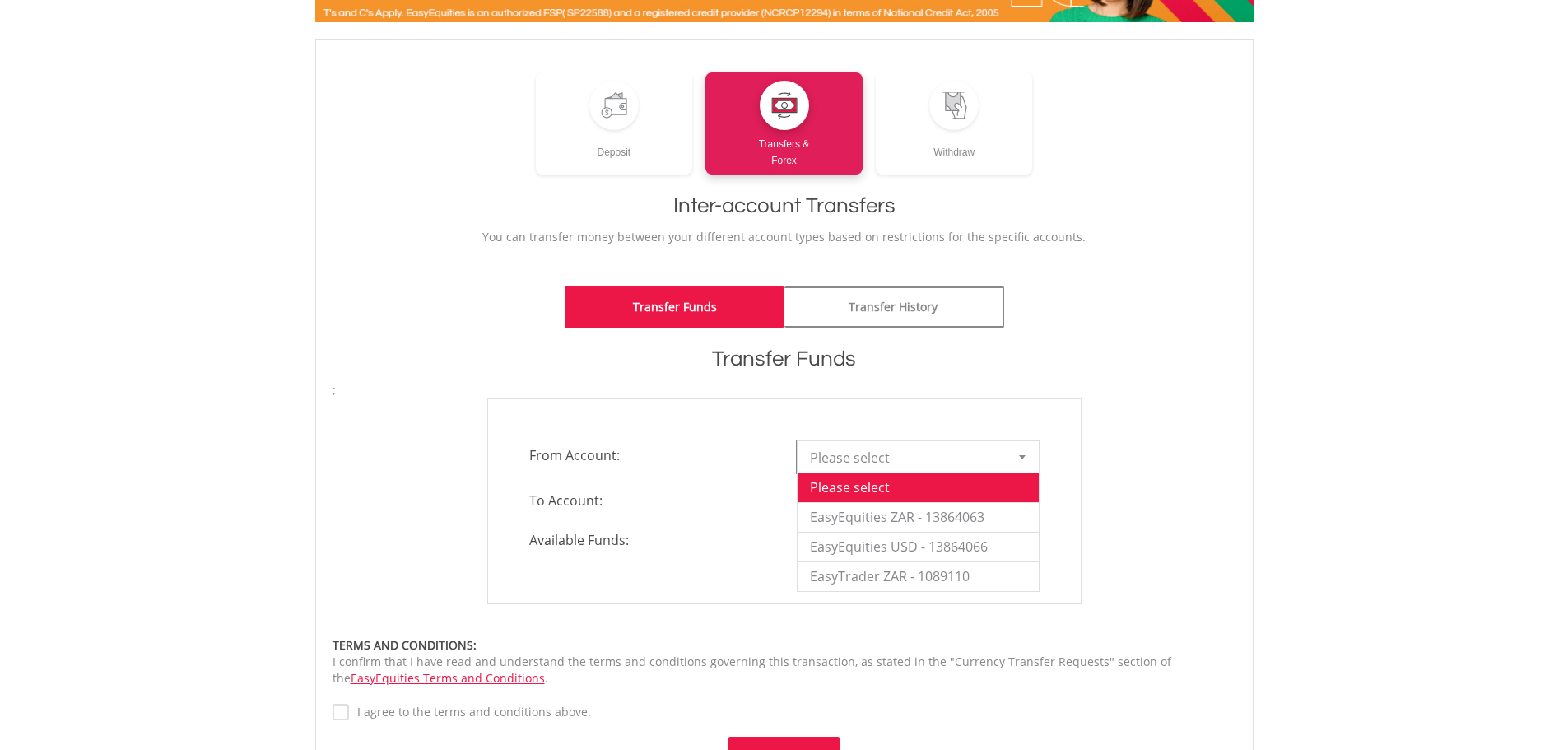
click at [1028, 463] on div at bounding box center [1021, 457] width 33 height 32
click at [904, 513] on li "EasyEquities ZAR - 13864063" at bounding box center [917, 517] width 241 height 30
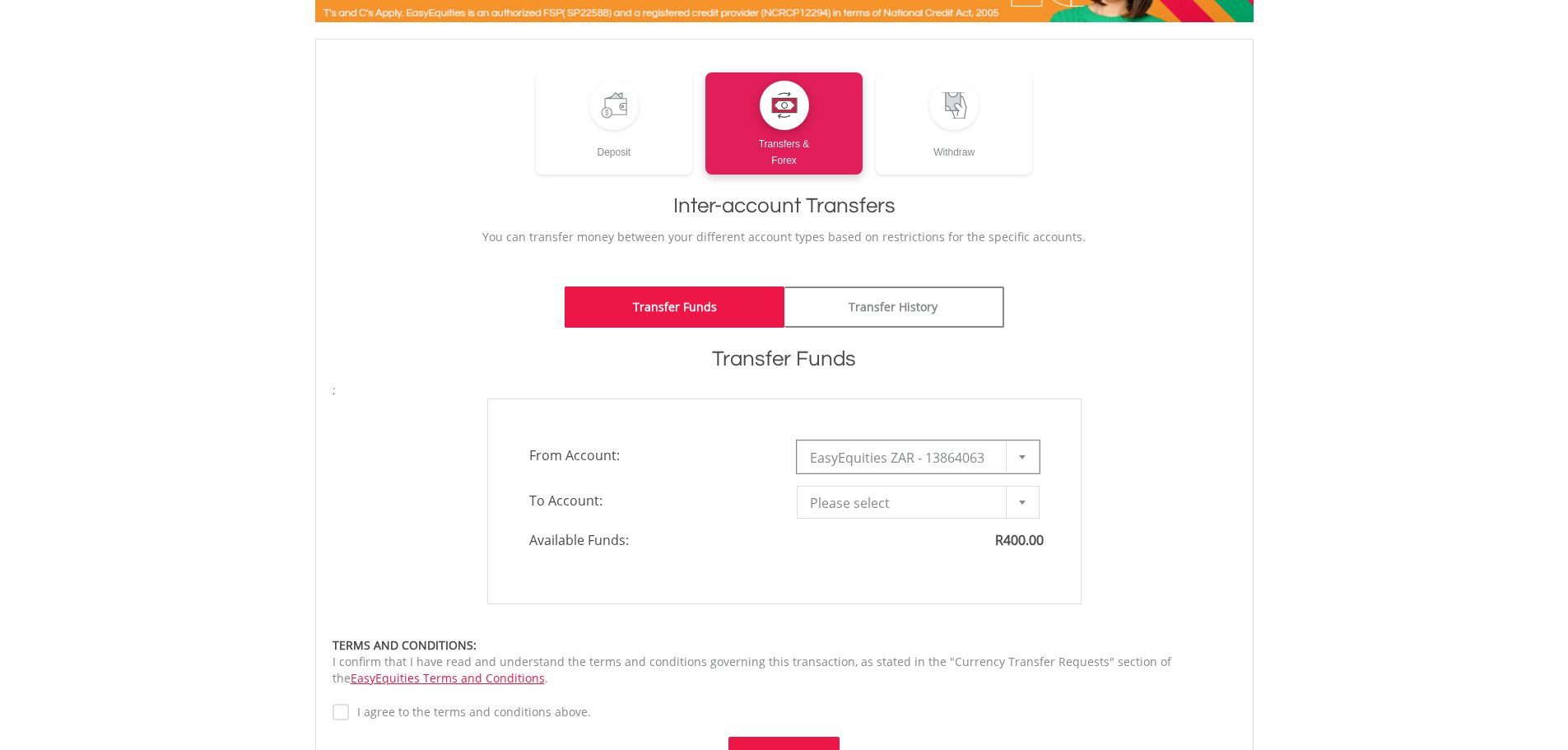
click at [1017, 510] on div at bounding box center [1021, 502] width 33 height 32
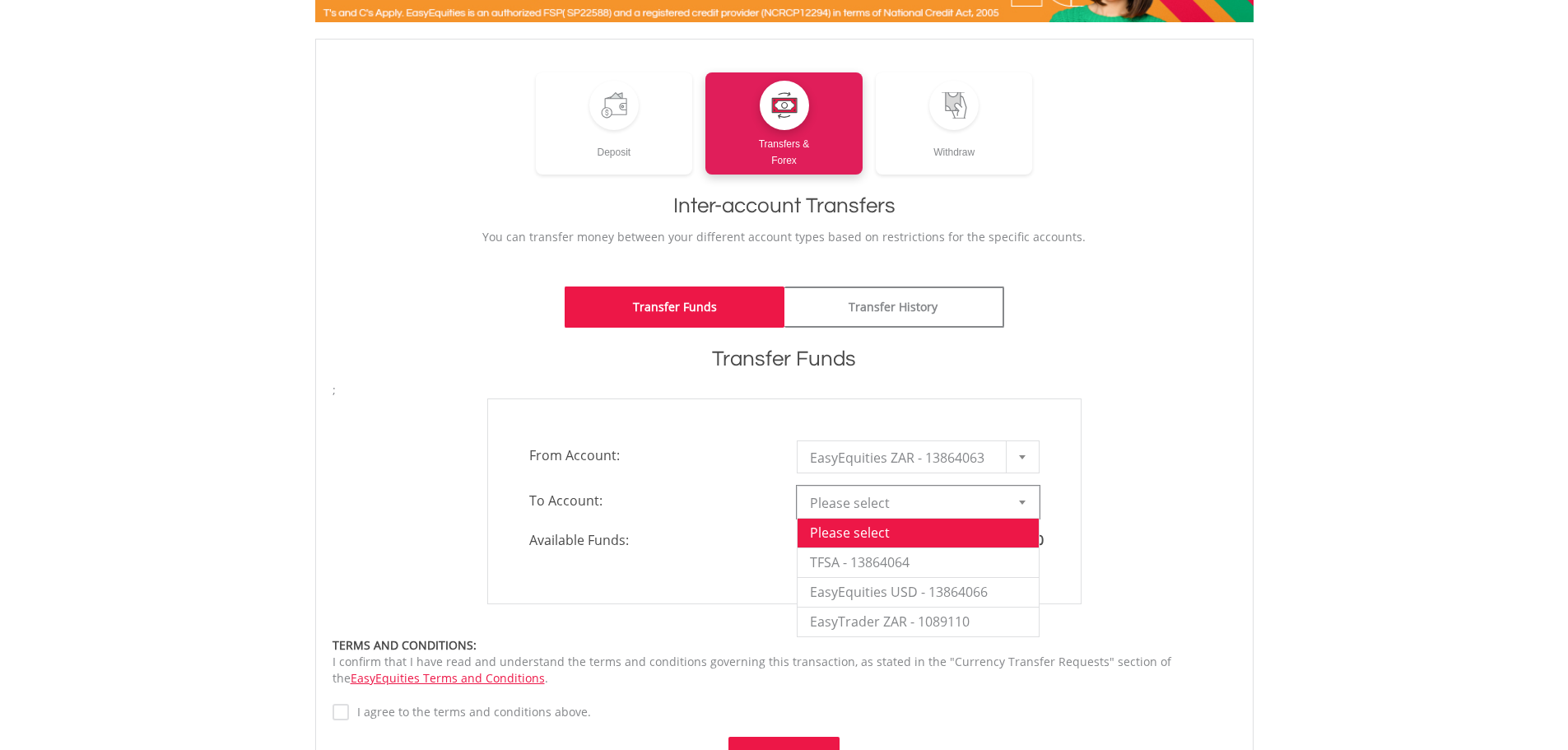
click at [1219, 541] on div "**********" at bounding box center [784, 501] width 929 height 205
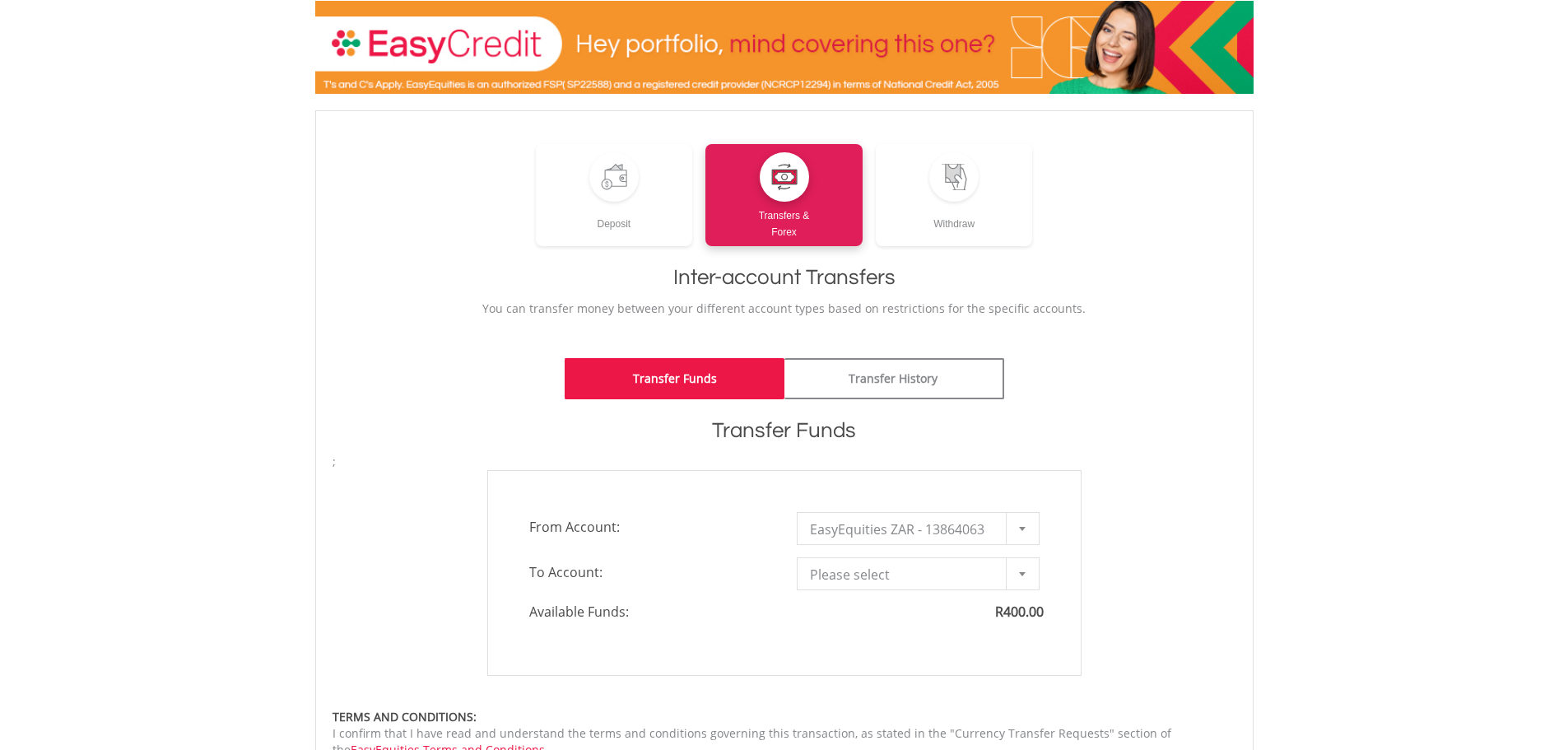
scroll to position [86, 0]
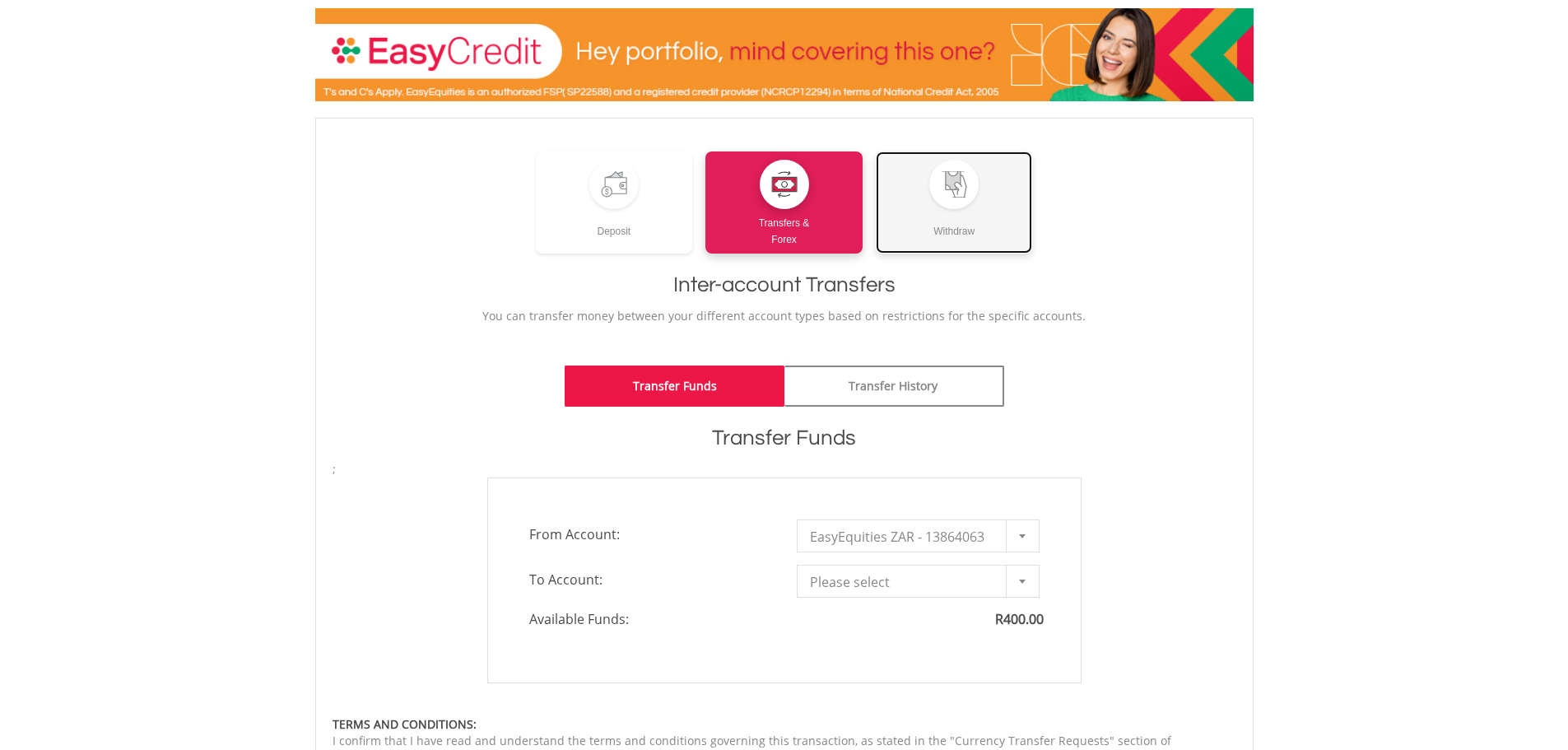
click at [929, 216] on div "Withdraw" at bounding box center [954, 224] width 157 height 31
click at [942, 223] on div "Withdraw" at bounding box center [954, 224] width 157 height 31
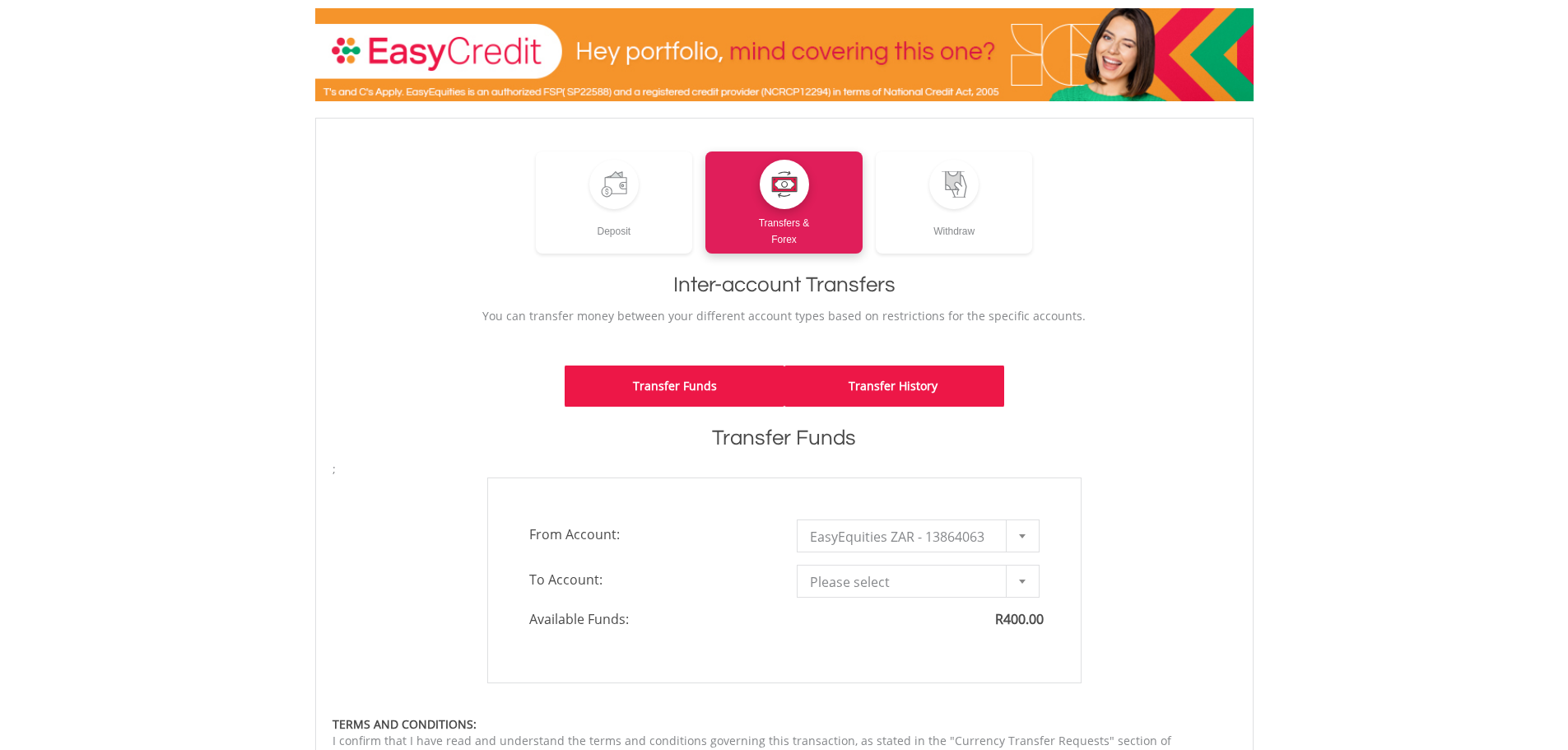
click at [903, 388] on link "Transfer History" at bounding box center [894, 386] width 219 height 41
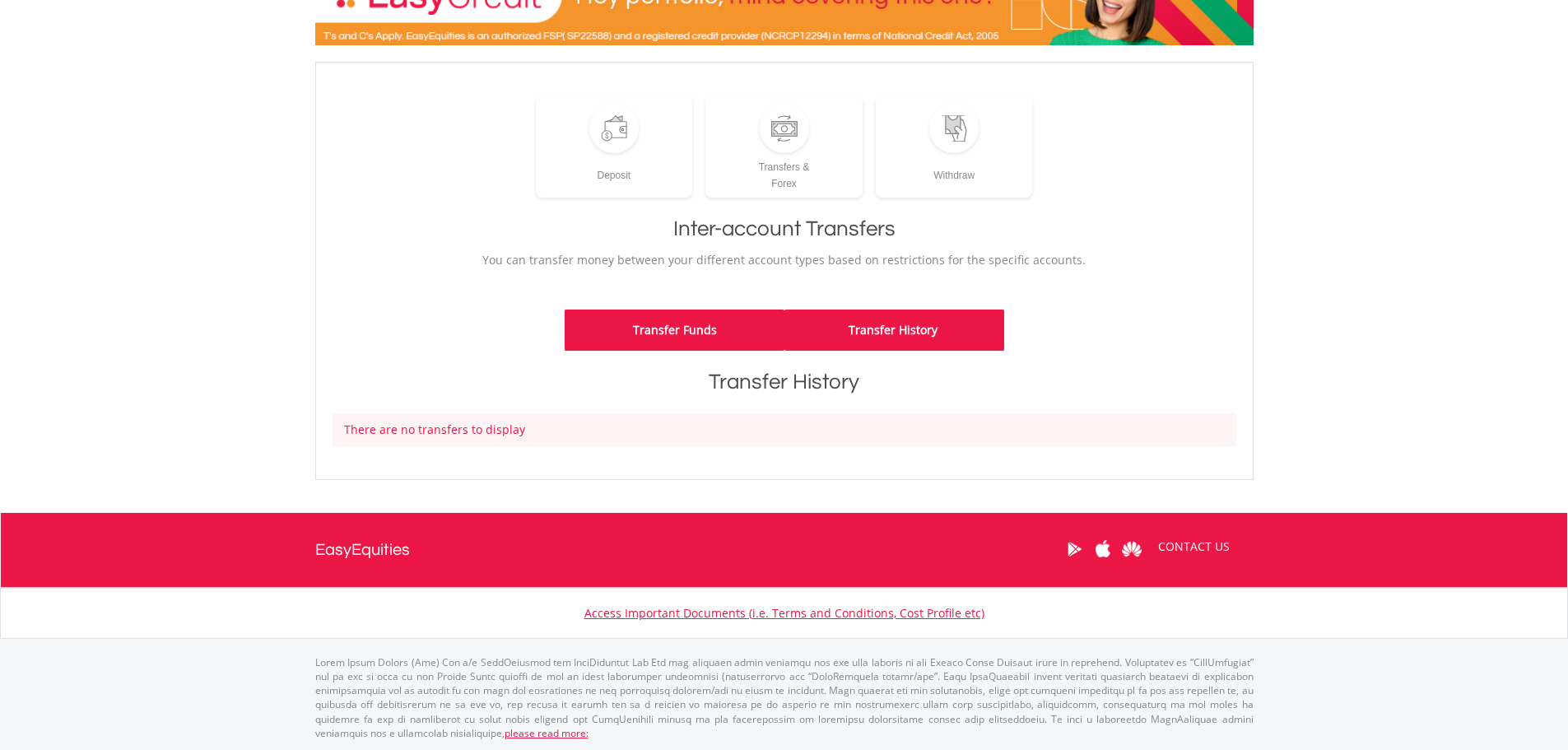
scroll to position [142, 0]
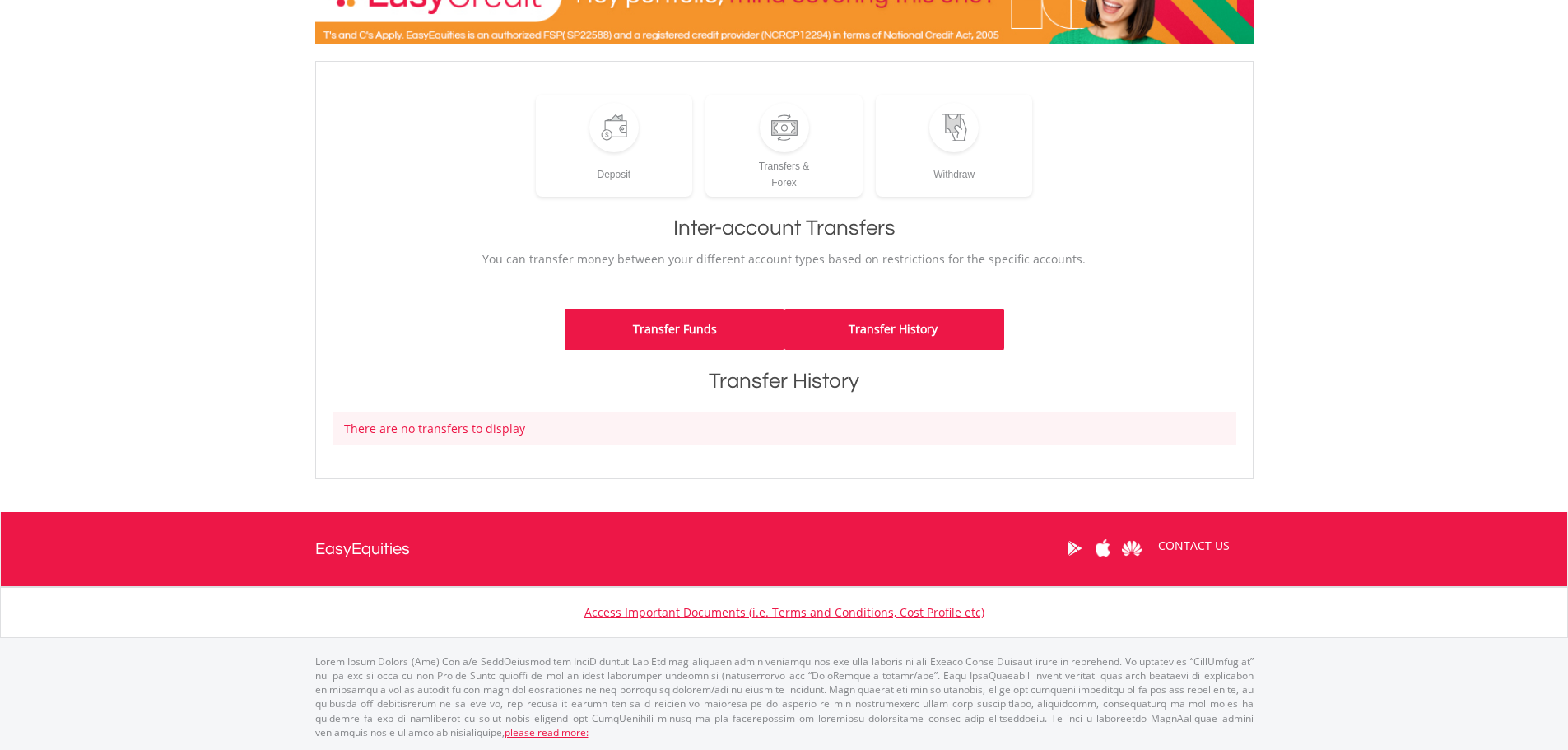
click at [700, 336] on link "Transfer Funds" at bounding box center [674, 329] width 219 height 41
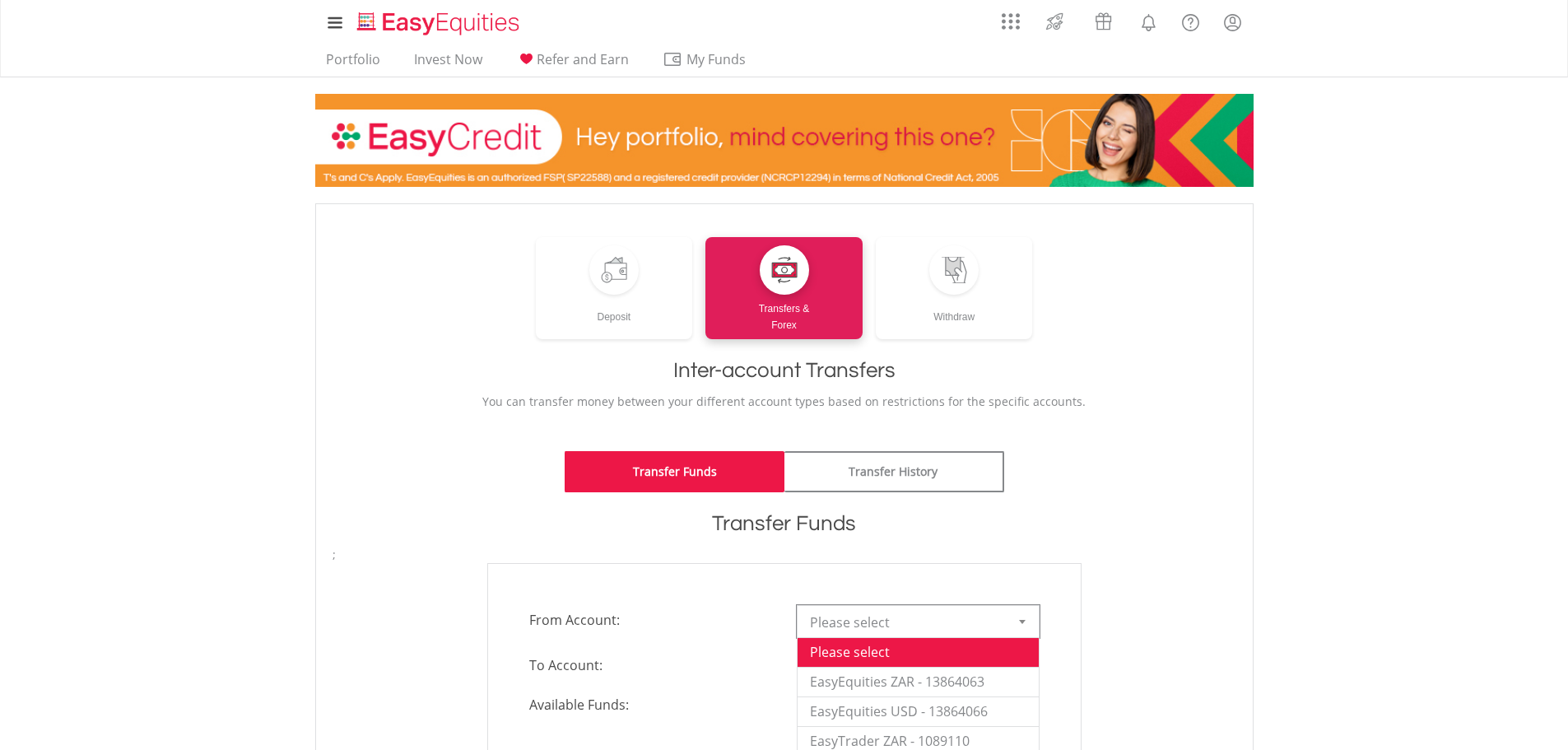
click at [1026, 627] on div at bounding box center [1021, 622] width 33 height 32
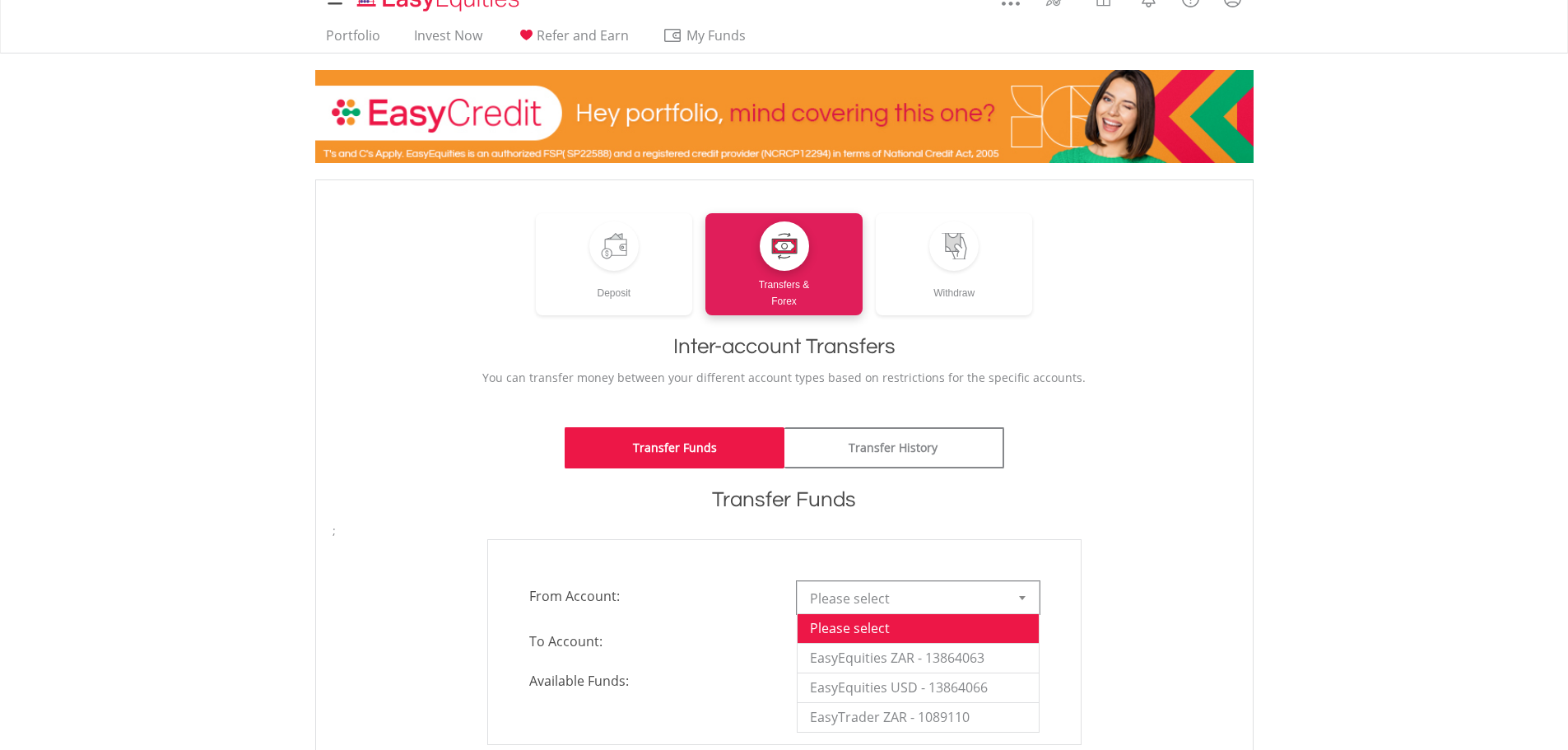
scroll to position [83, 0]
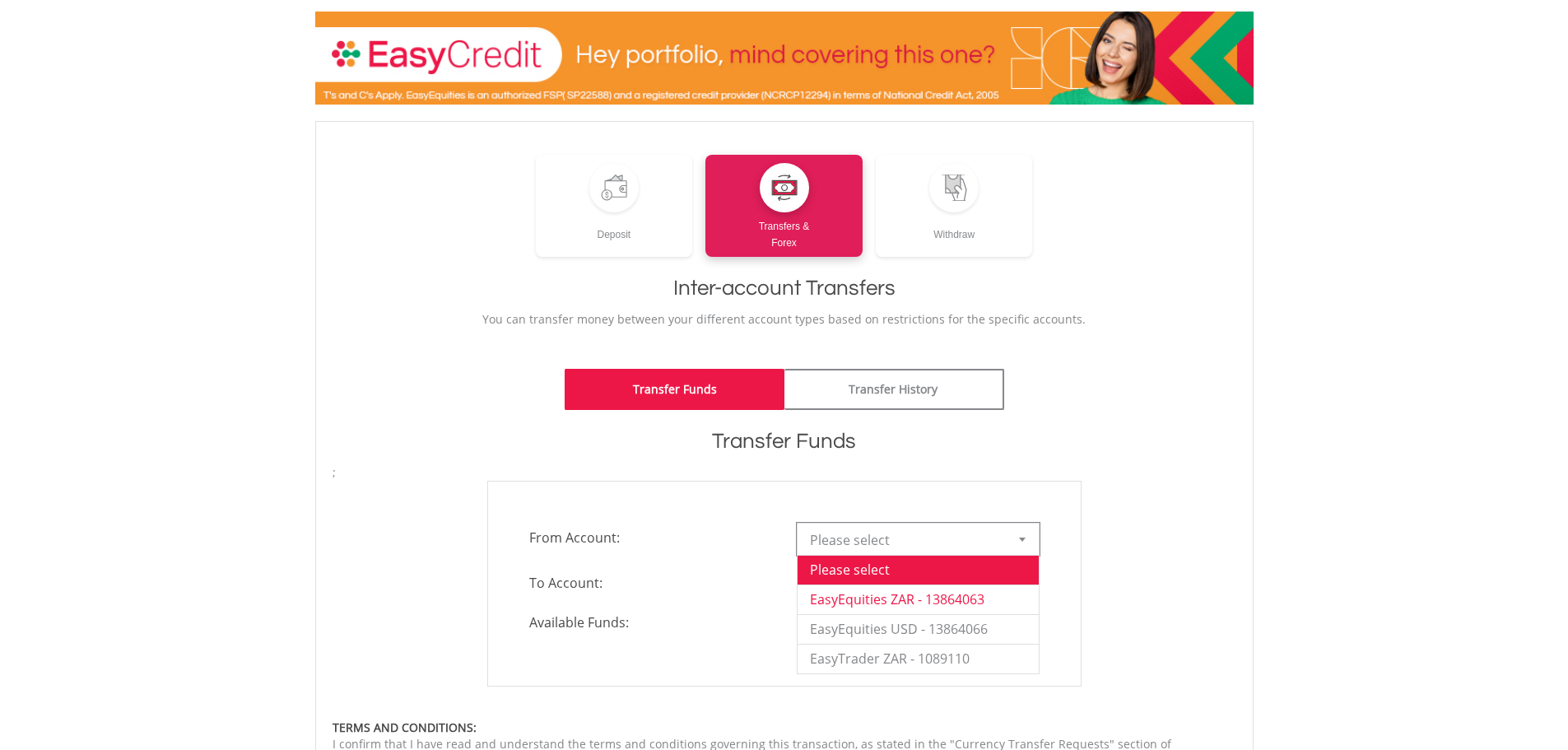
click at [961, 597] on li "EasyEquities ZAR - 13864063" at bounding box center [917, 599] width 241 height 30
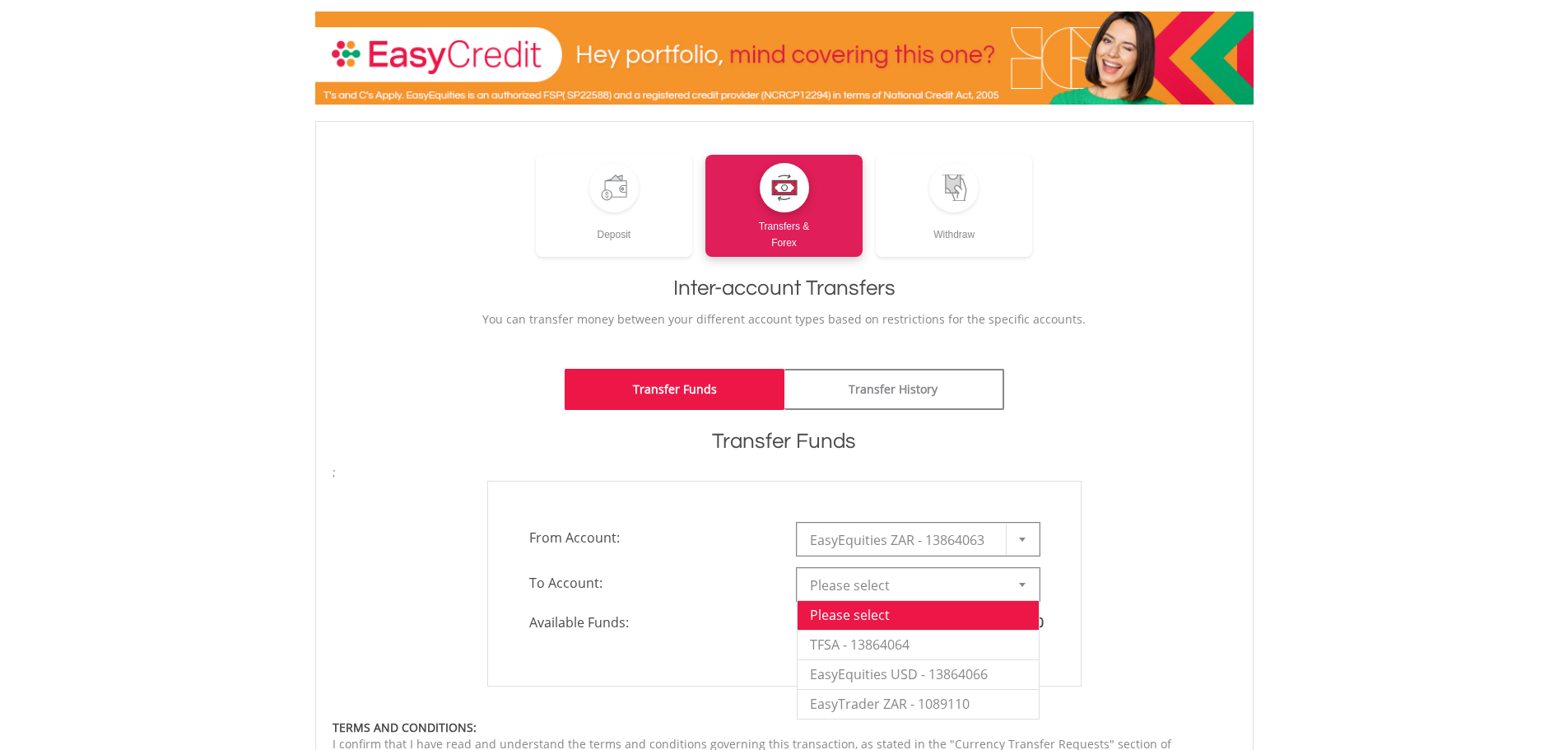
click at [1021, 585] on b at bounding box center [1021, 585] width 7 height 4
click at [852, 696] on li "EasyTrader ZAR - 1089110" at bounding box center [917, 704] width 241 height 30
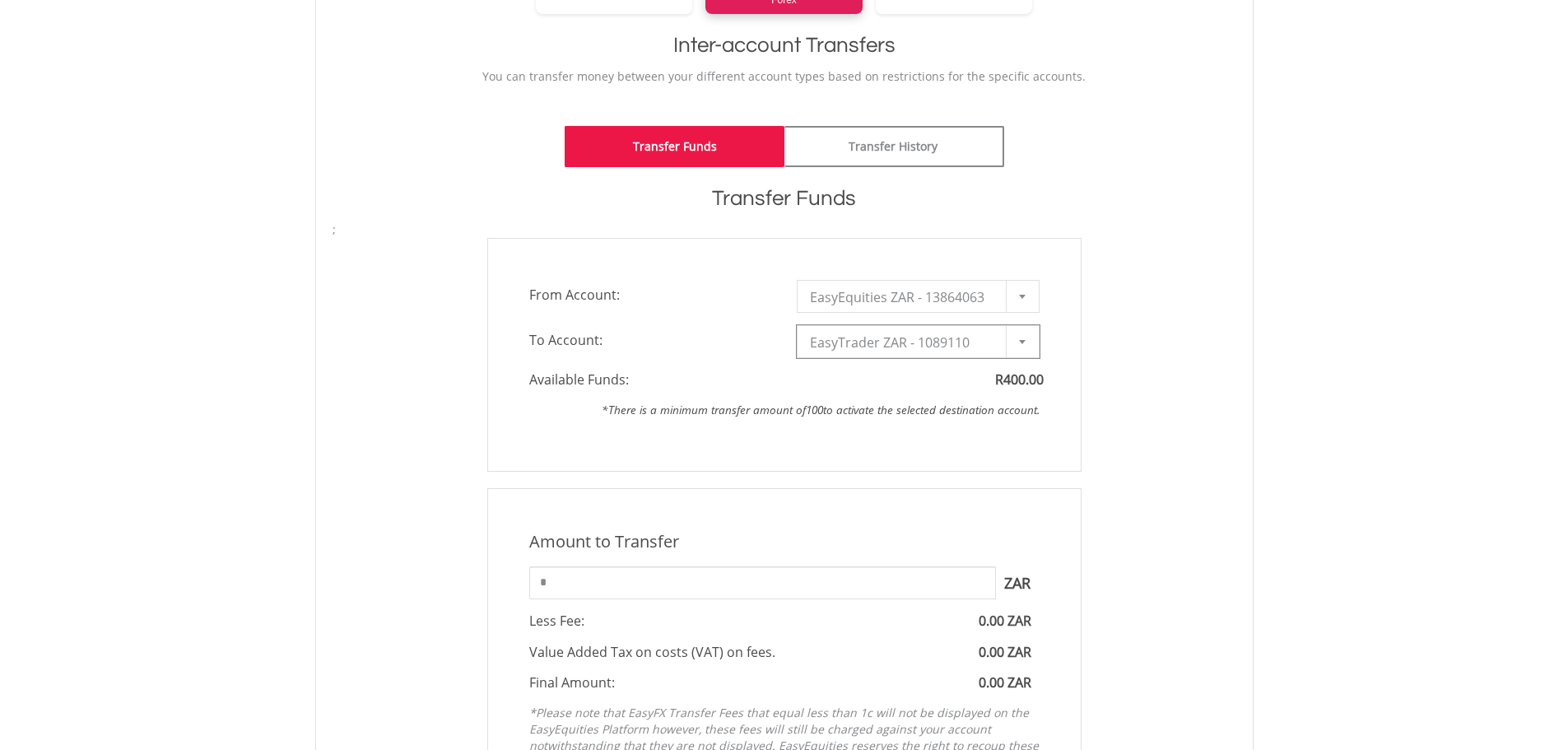
scroll to position [329, 0]
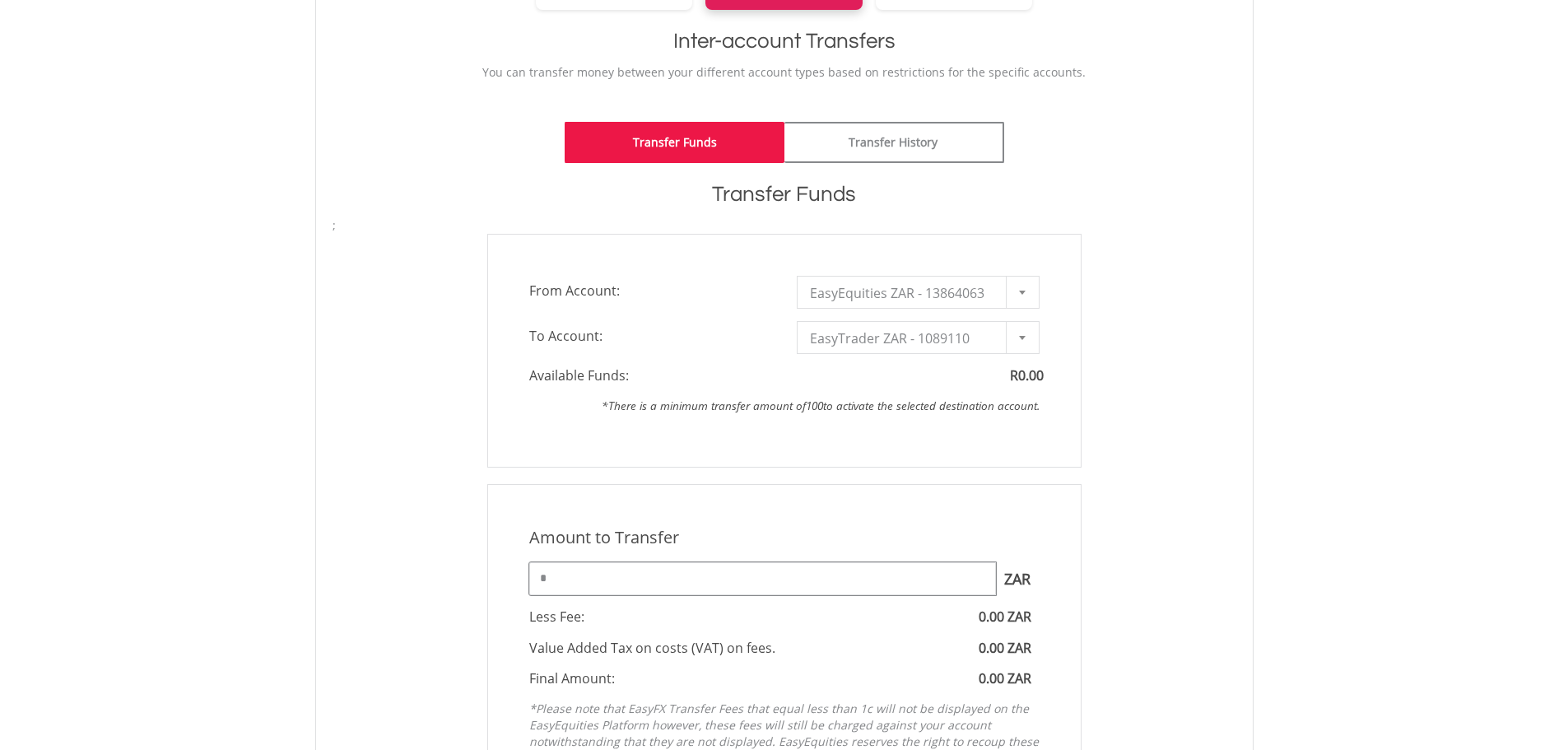
click at [665, 577] on input "*" at bounding box center [762, 578] width 467 height 33
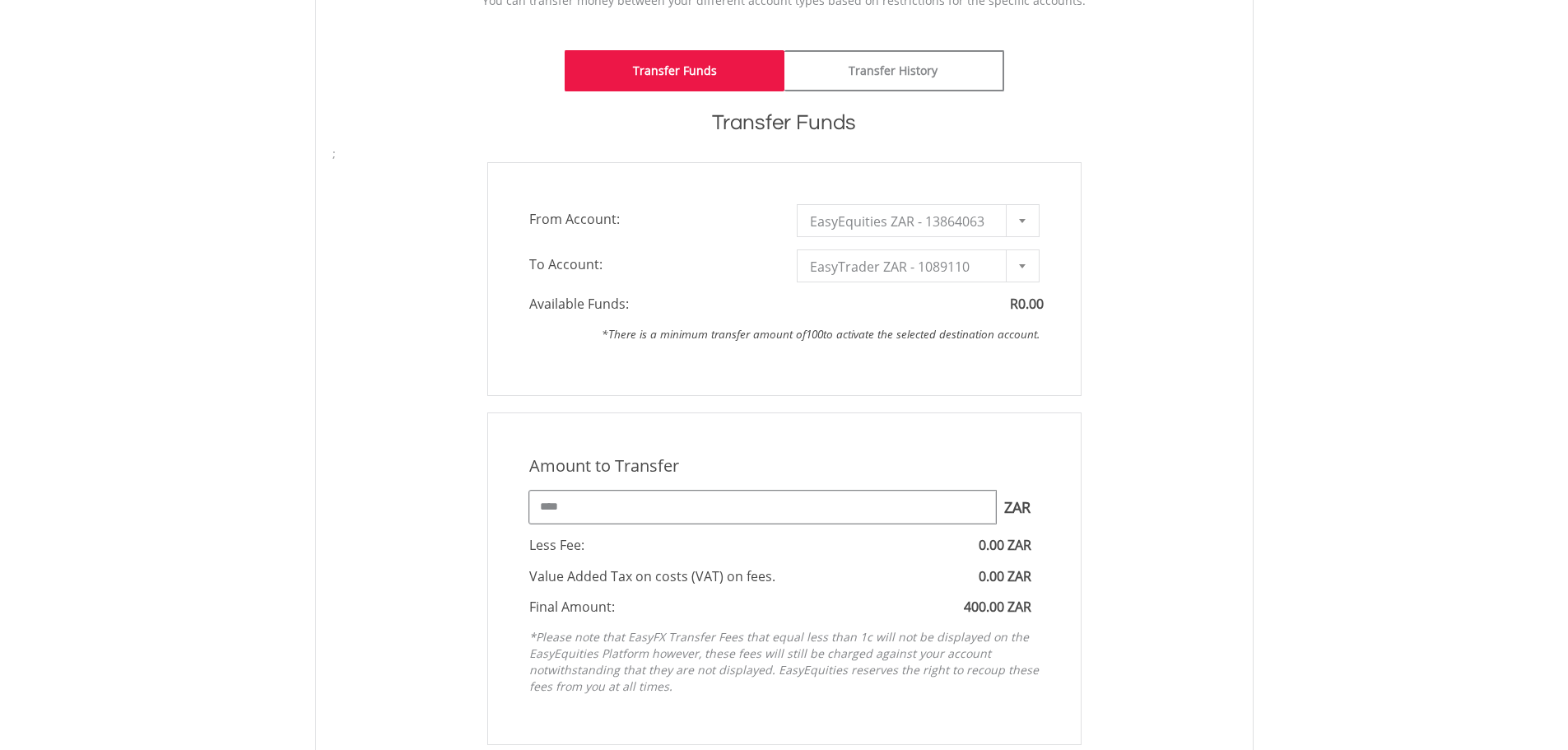
scroll to position [412, 0]
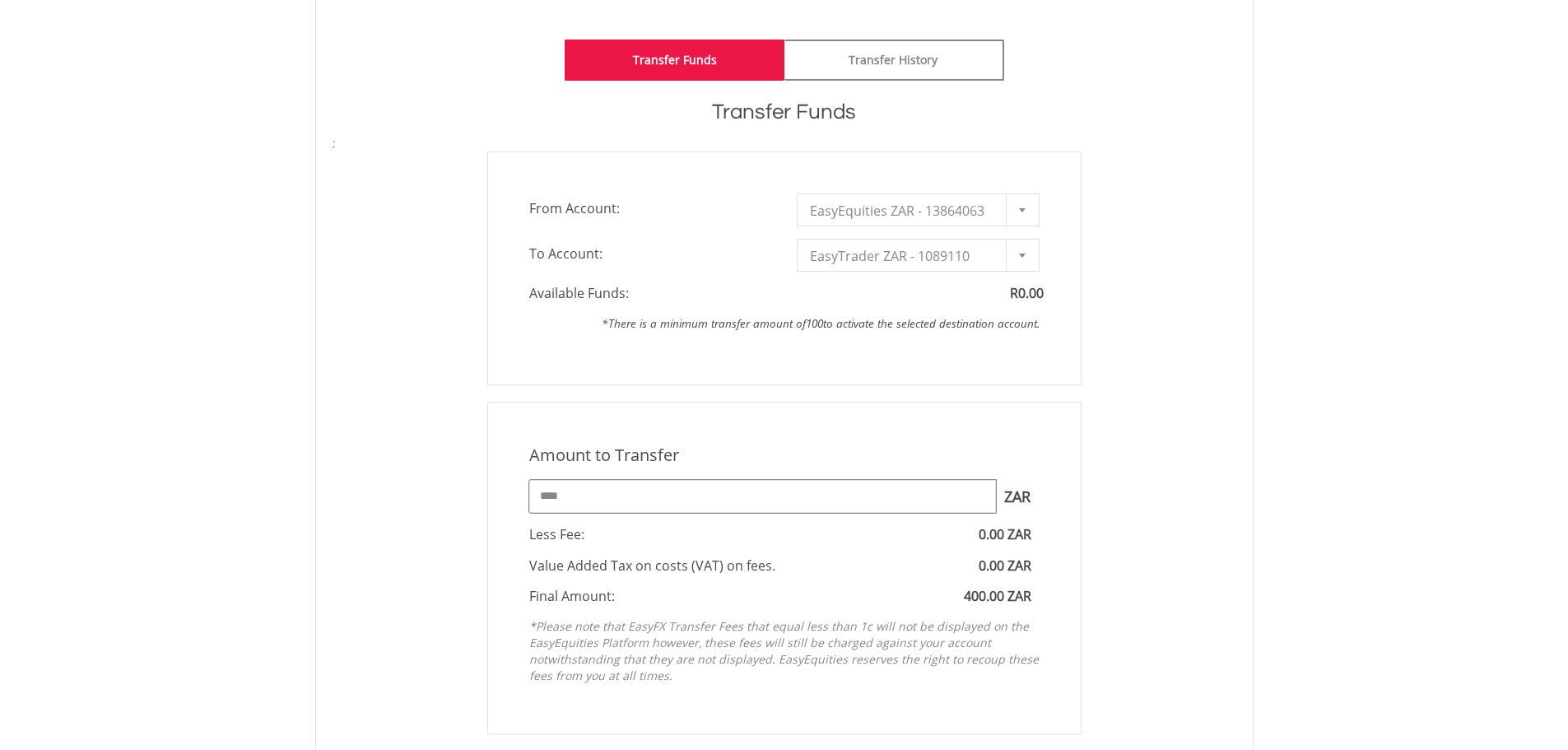
drag, startPoint x: 578, startPoint y: 498, endPoint x: 415, endPoint y: 478, distance: 164.2
click at [415, 478] on div "Amount to Transfer 1 ZAR = 1.0000 ZAR **** ZAR You can transfer funds into your…" at bounding box center [784, 568] width 929 height 333
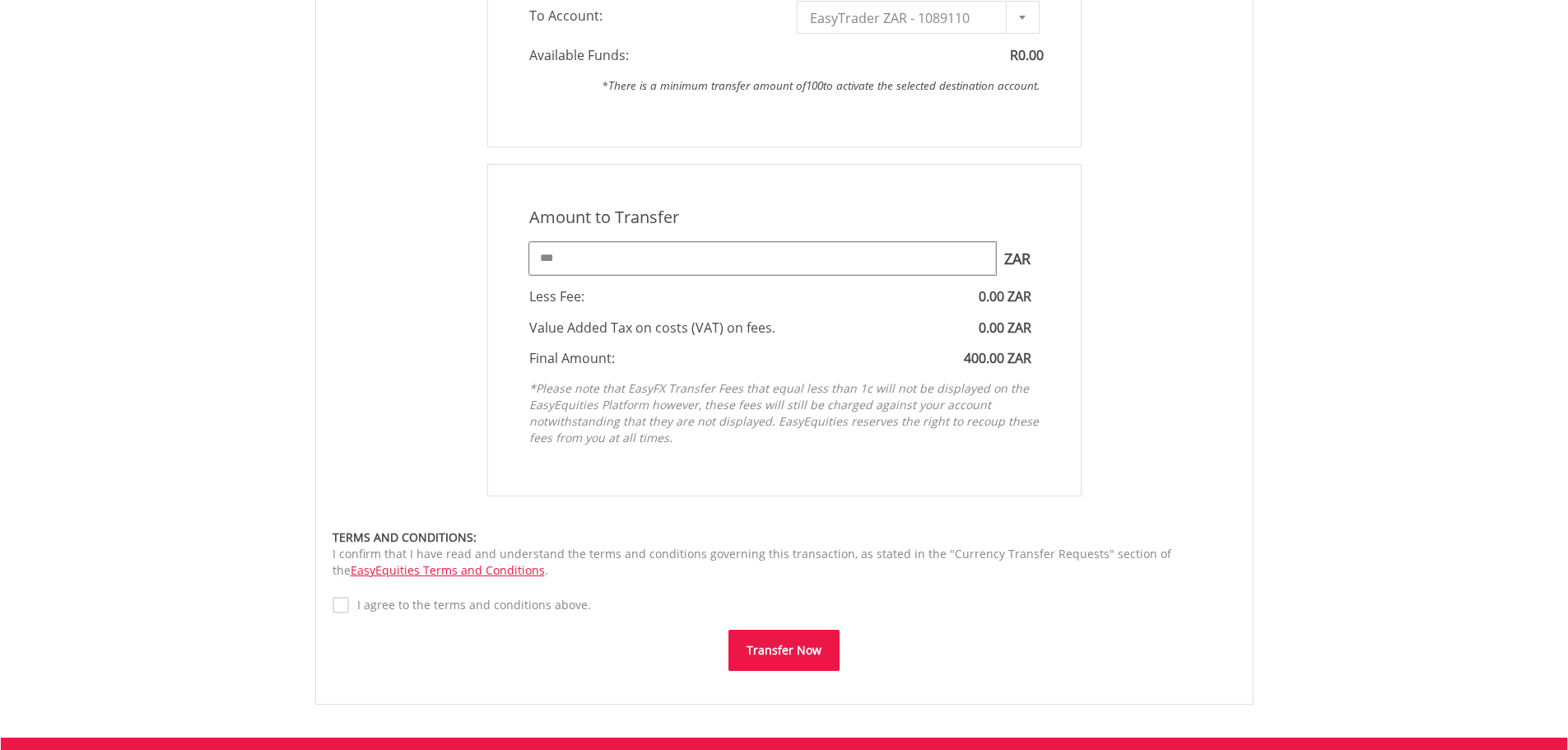
scroll to position [822, 0]
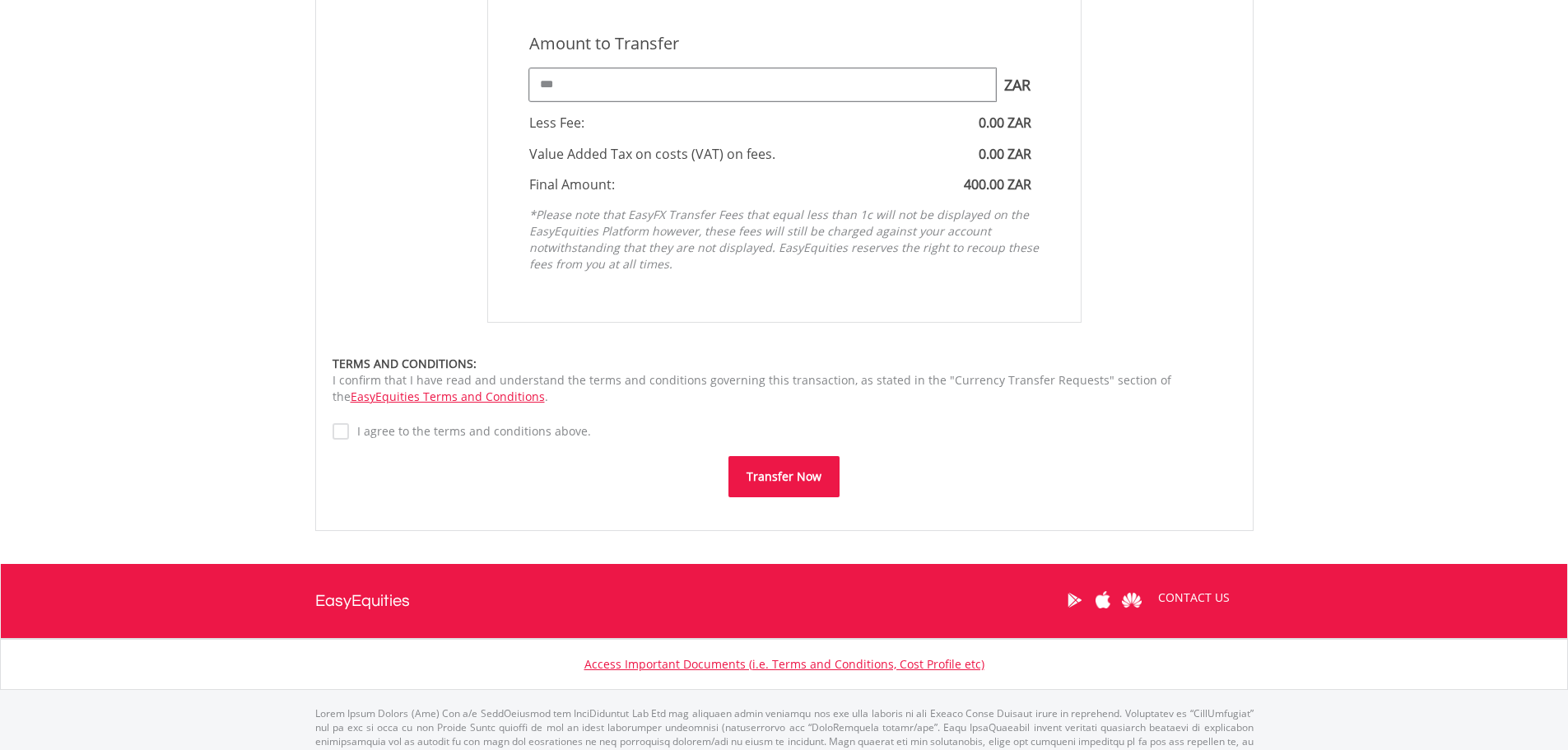
type input "***"
click at [349, 429] on label "I agree to the terms and conditions above." at bounding box center [469, 431] width 242 height 17
drag, startPoint x: 863, startPoint y: 441, endPoint x: 856, endPoint y: 455, distance: 15.7
click at [860, 454] on div "Amount to Transfer 1 ZAR = 1.0000 ZAR *** ZAR You can transfer funds into your …" at bounding box center [784, 243] width 903 height 506
click at [805, 477] on button "Transfer Now" at bounding box center [784, 476] width 112 height 41
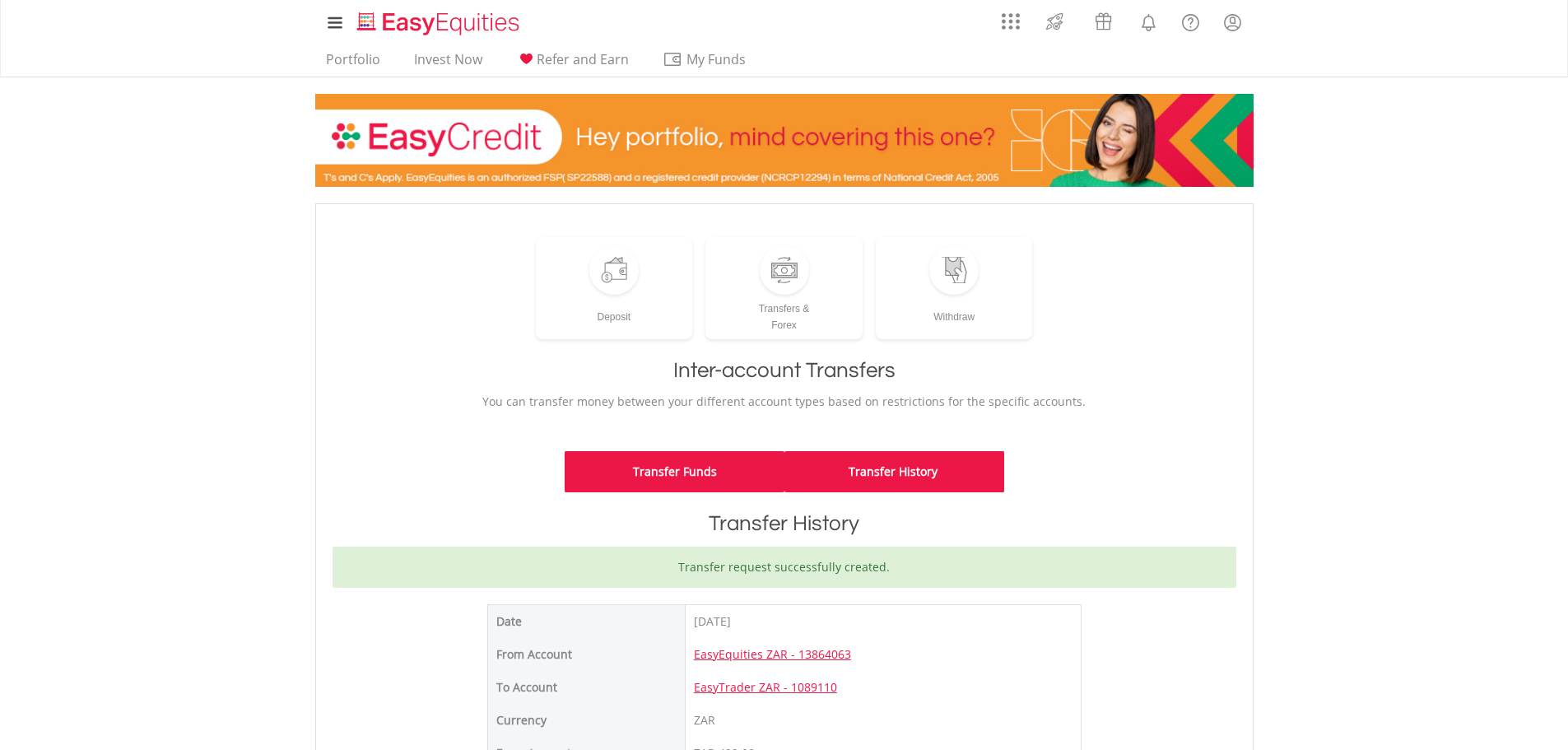
click at [687, 467] on link "Transfer Funds" at bounding box center [674, 471] width 219 height 41
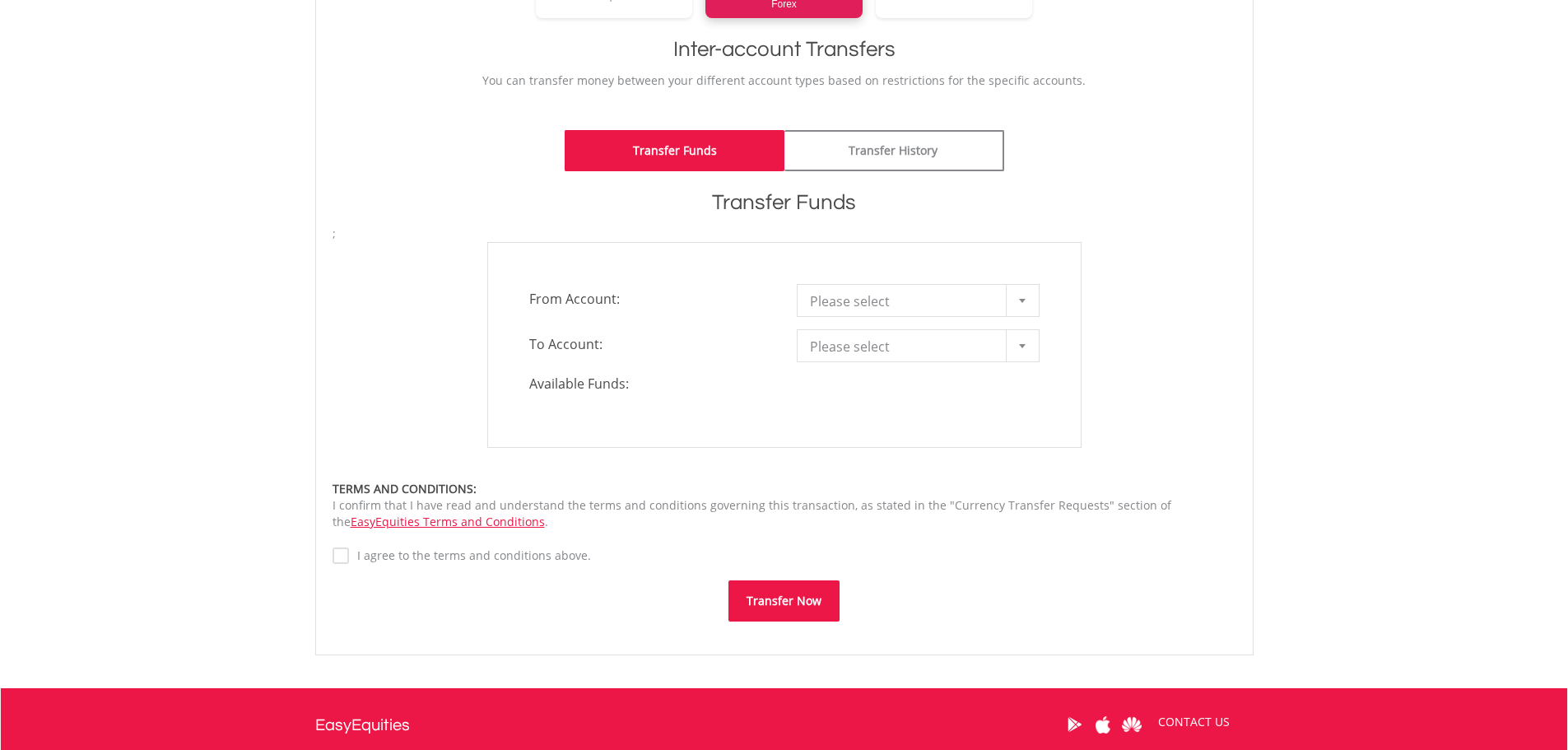
scroll to position [329, 0]
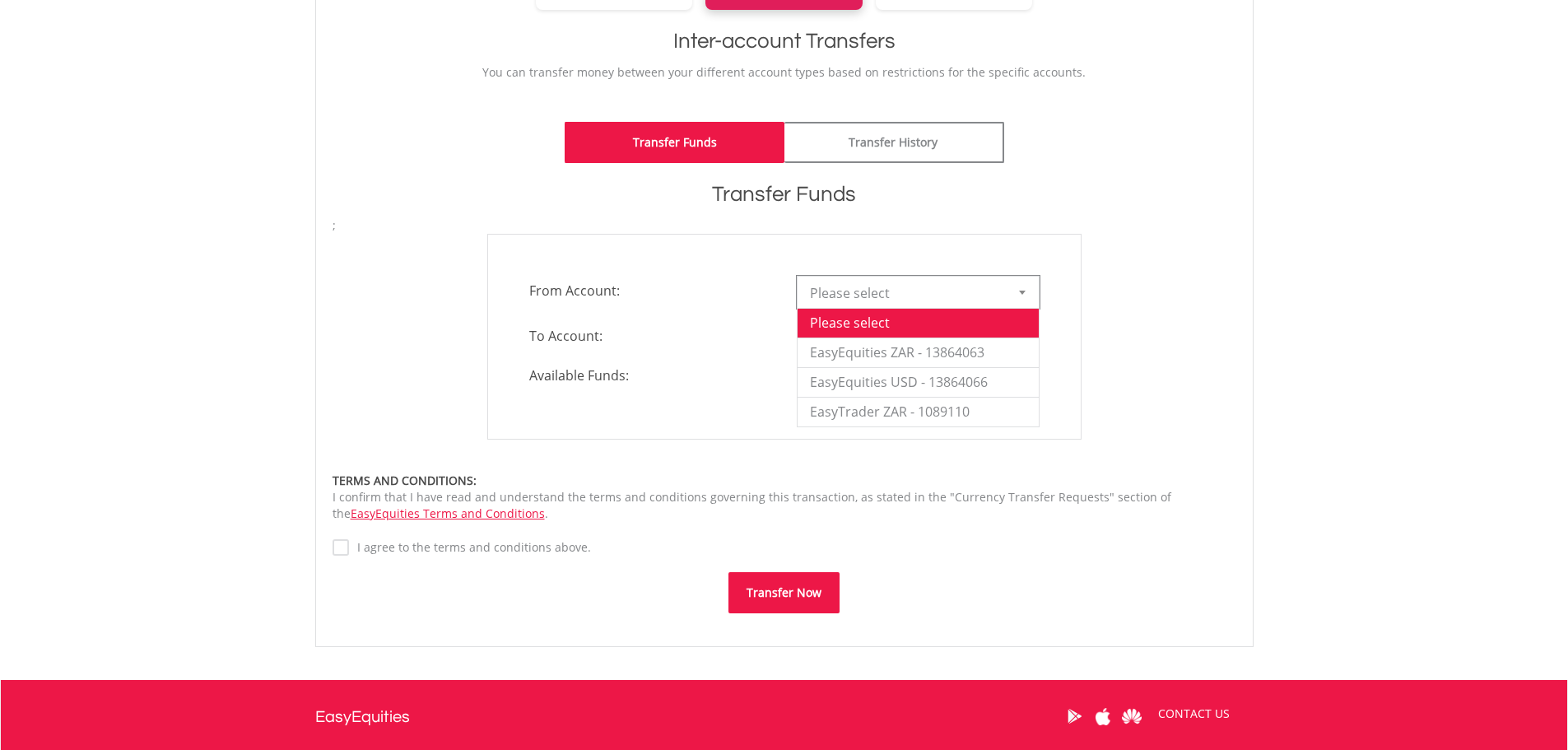
click at [1012, 298] on div at bounding box center [1021, 292] width 33 height 32
click at [923, 357] on li "EasyEquities ZAR - 13864063" at bounding box center [917, 352] width 241 height 30
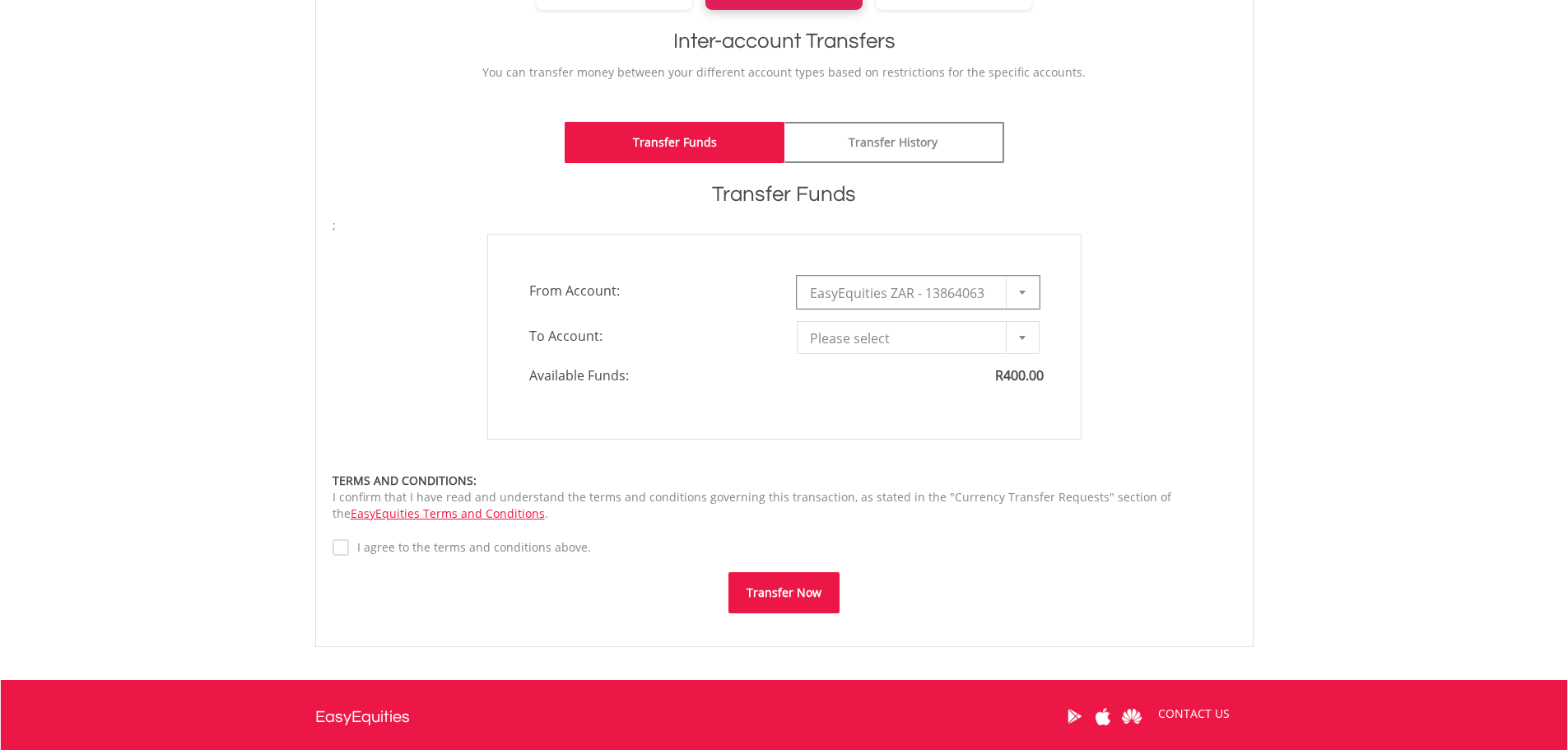
click at [1024, 345] on div at bounding box center [1021, 337] width 33 height 32
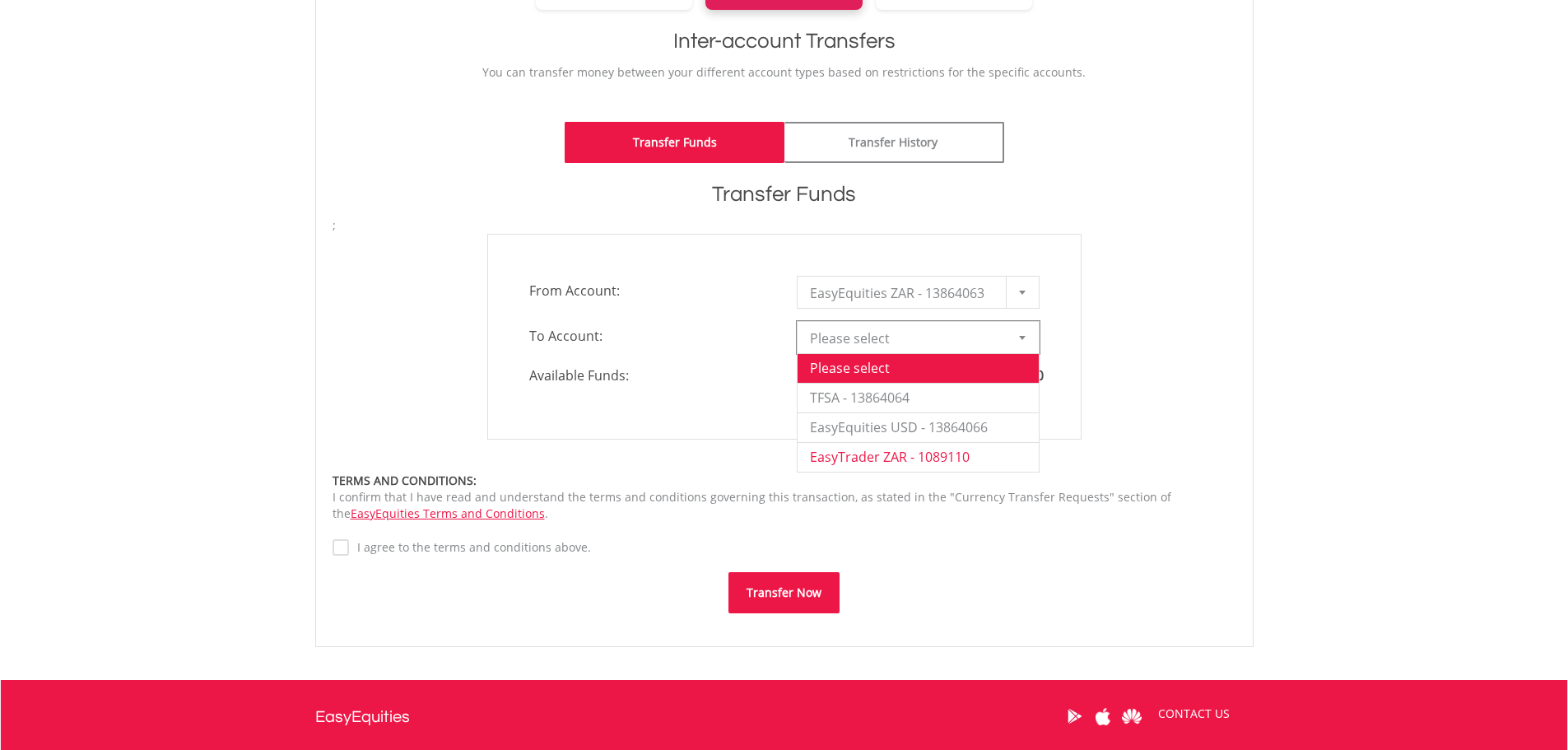
click at [891, 454] on li "EasyTrader ZAR - 1089110" at bounding box center [917, 456] width 241 height 30
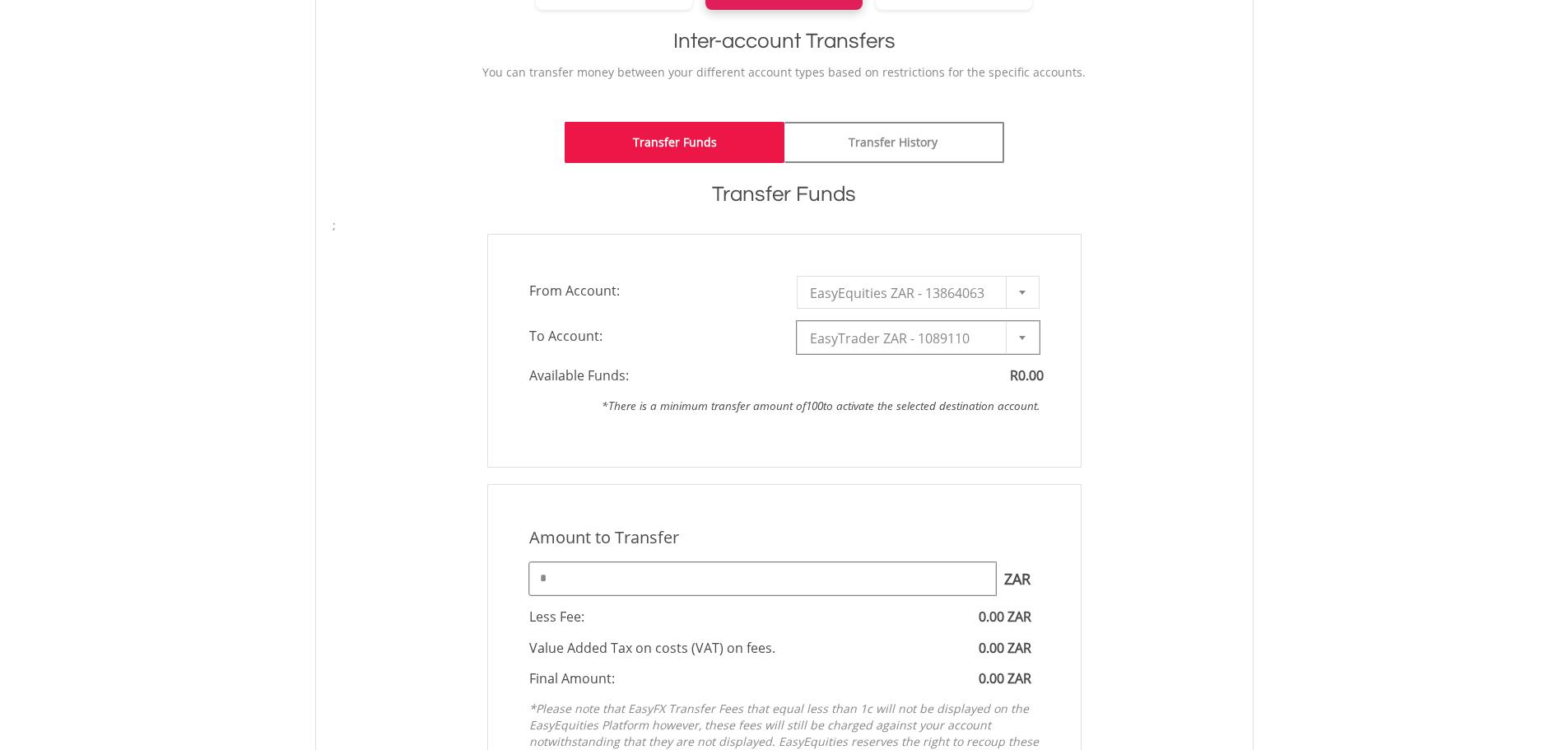
click at [642, 576] on input "*" at bounding box center [762, 578] width 467 height 33
click at [547, 574] on input "****" at bounding box center [762, 578] width 467 height 33
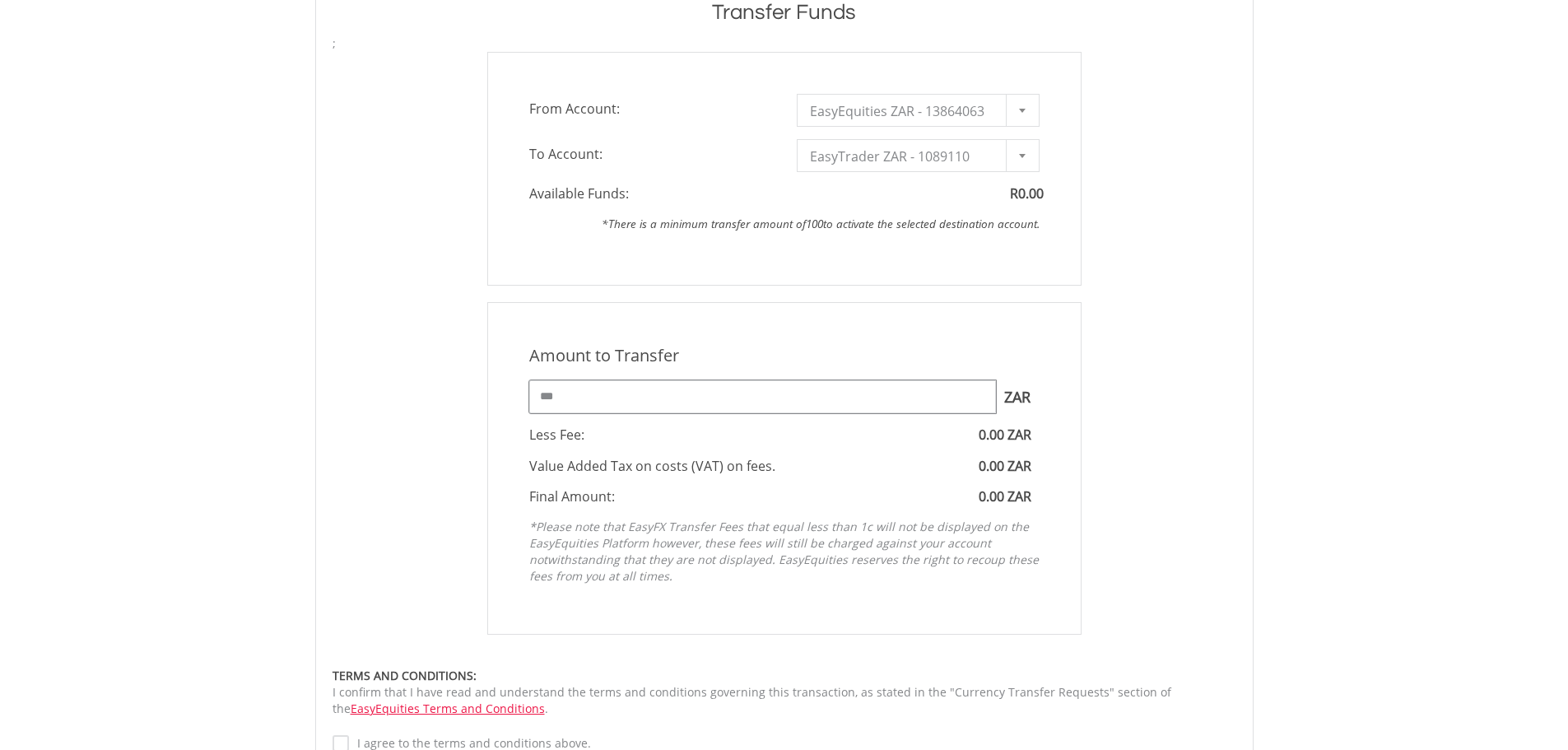
scroll to position [576, 0]
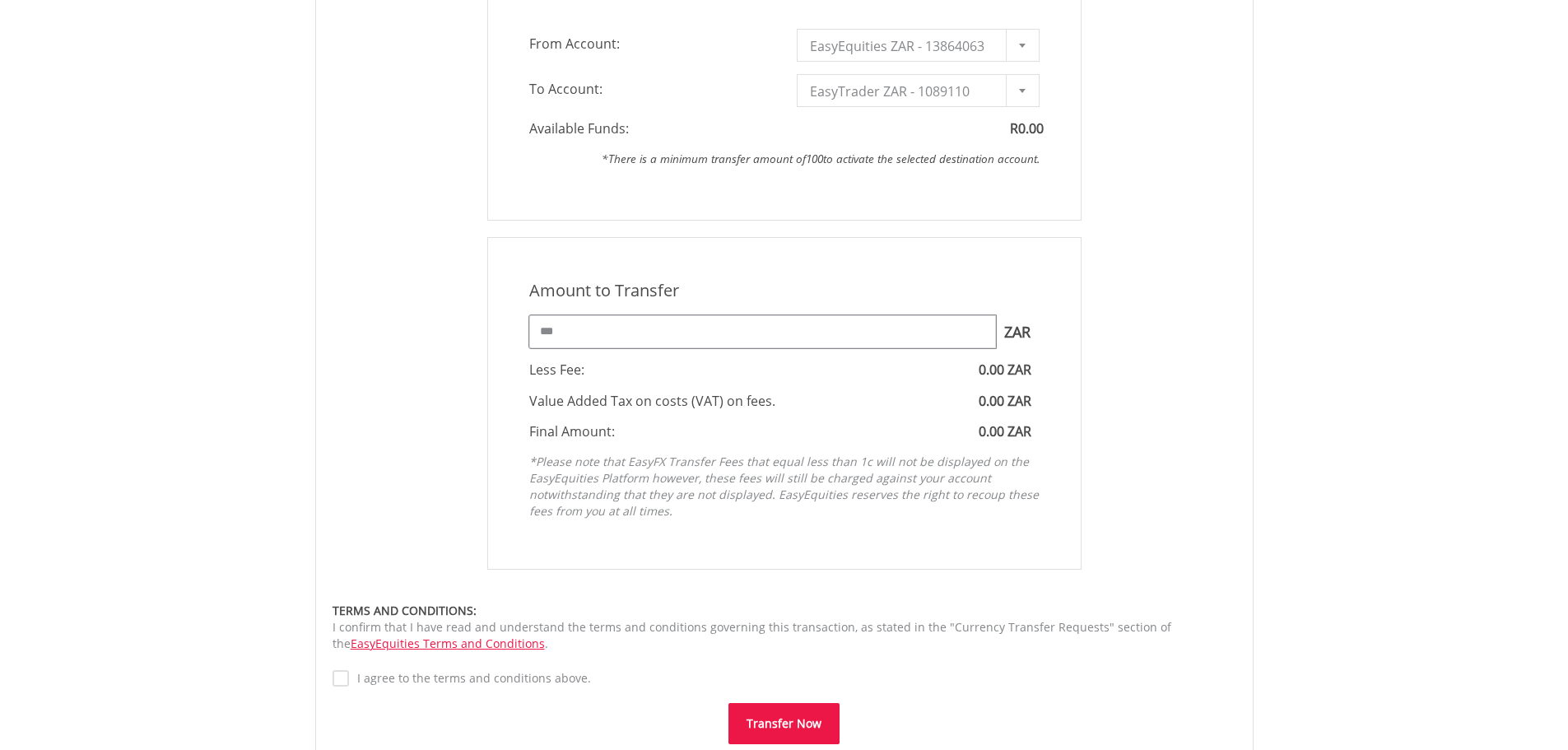
type input "***"
click at [772, 717] on button "Transfer Now" at bounding box center [784, 723] width 112 height 41
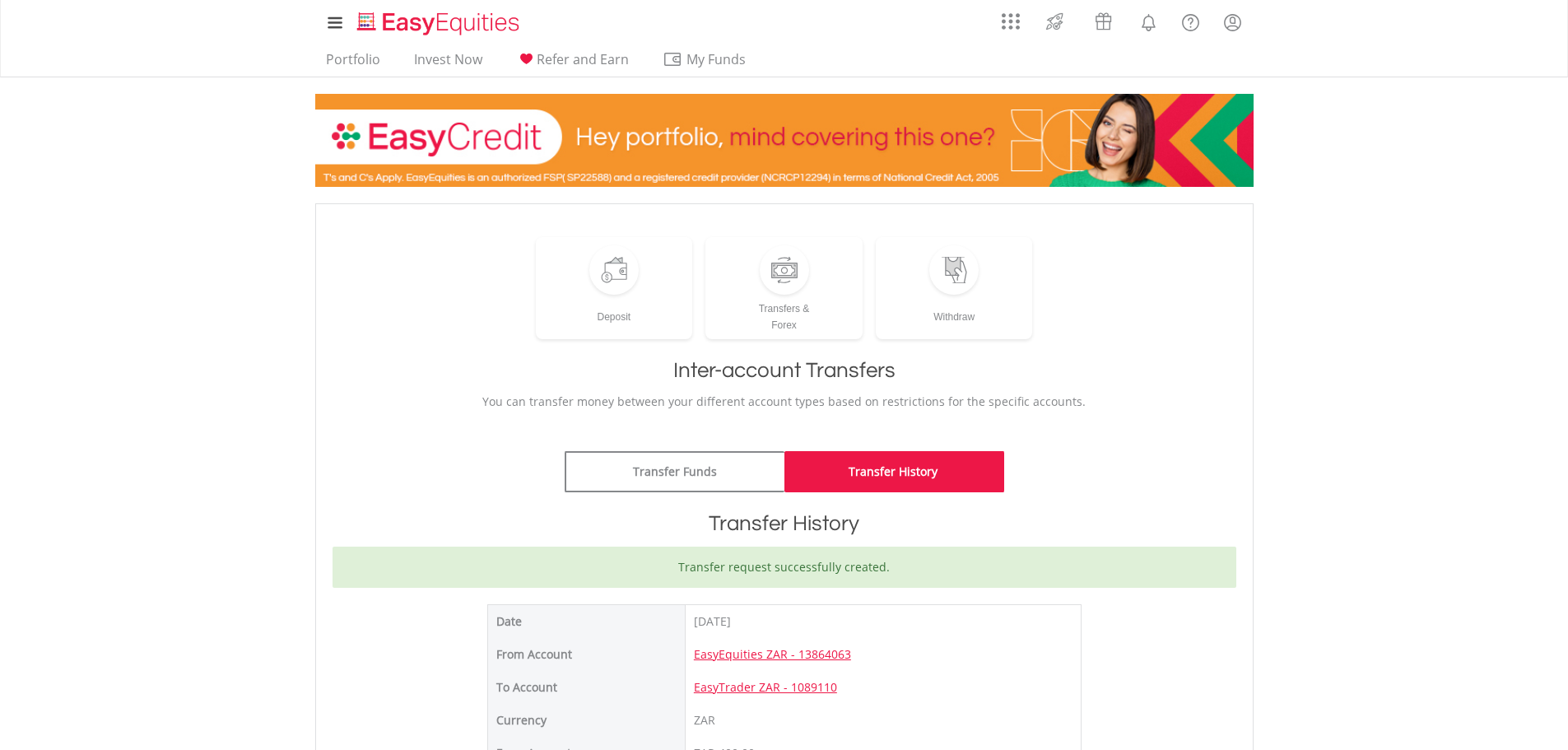
drag, startPoint x: 331, startPoint y: 418, endPoint x: 334, endPoint y: 405, distance: 13.3
click at [348, 60] on link "Portfolio" at bounding box center [353, 63] width 68 height 25
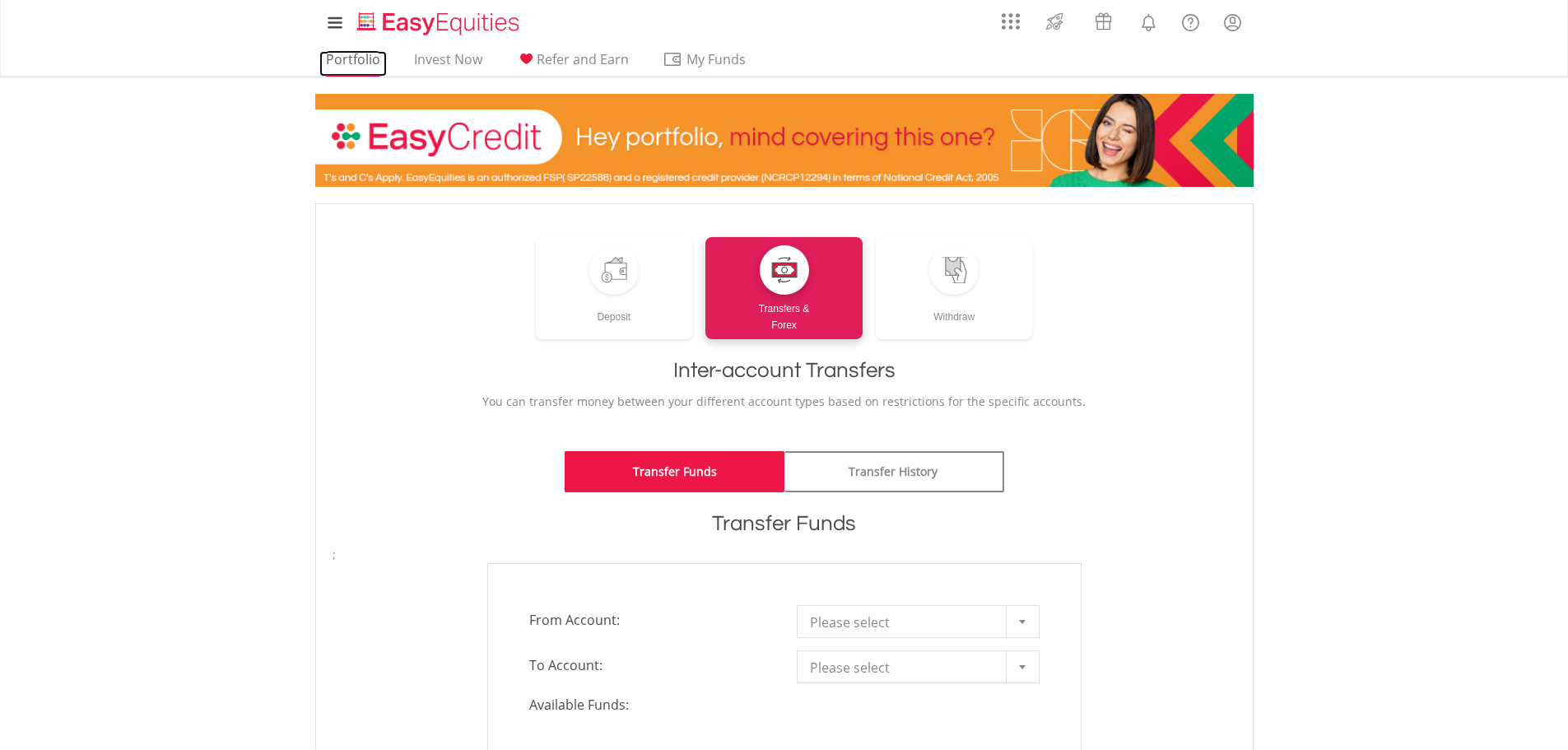
click at [349, 59] on link "Portfolio" at bounding box center [353, 63] width 68 height 25
